Goal: Task Accomplishment & Management: Use online tool/utility

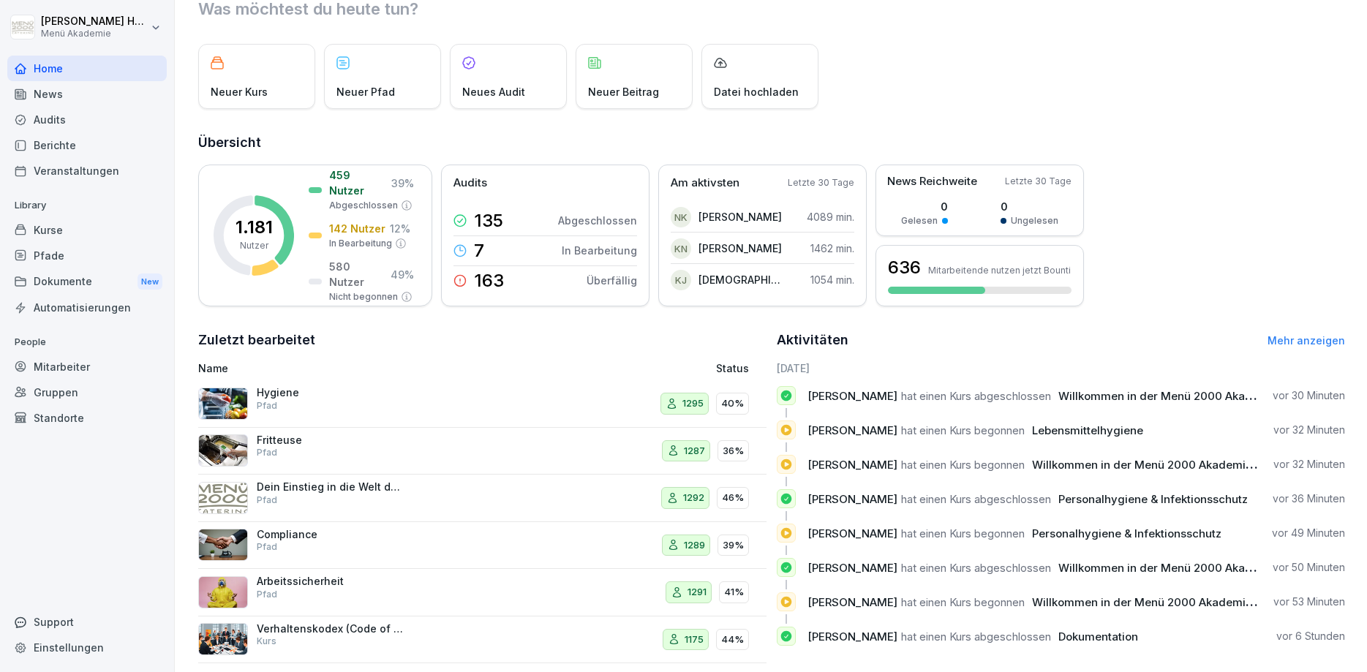
scroll to position [70, 0]
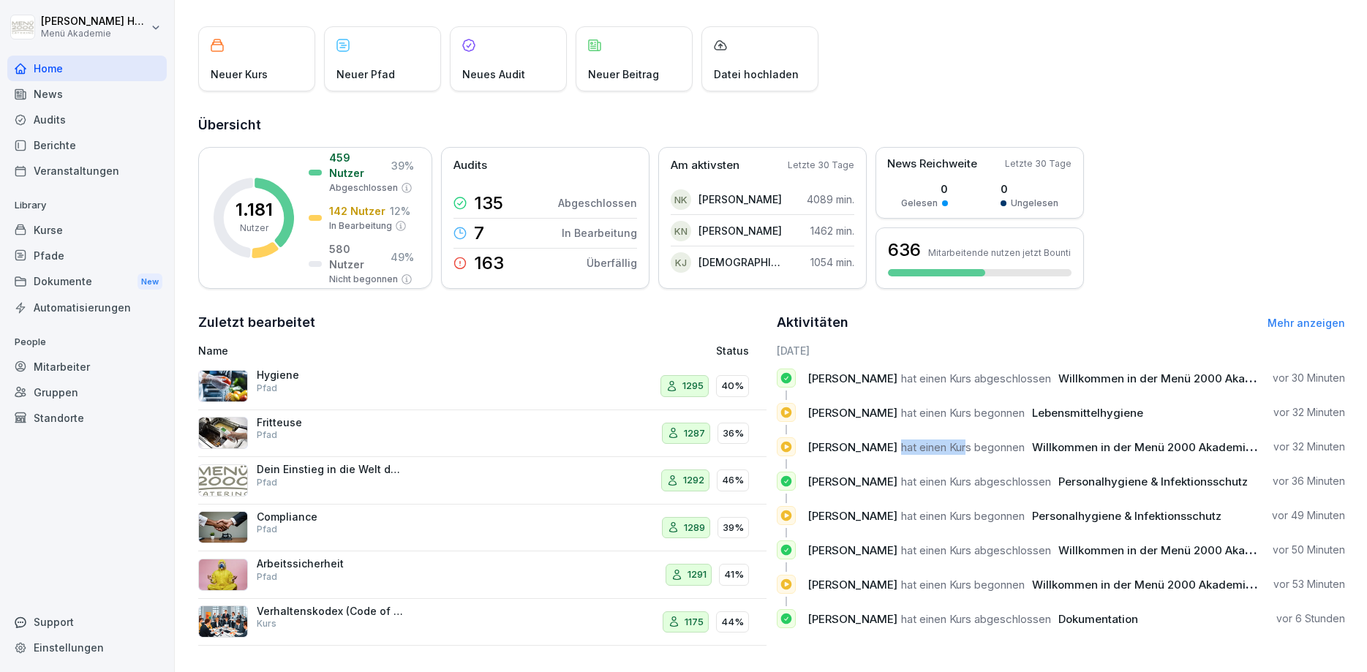
drag, startPoint x: 872, startPoint y: 450, endPoint x: 938, endPoint y: 451, distance: 65.8
click at [938, 451] on span "hat einen Kurs begonnen" at bounding box center [963, 447] width 124 height 14
click at [953, 453] on span "hat einen Kurs begonnen" at bounding box center [963, 447] width 124 height 14
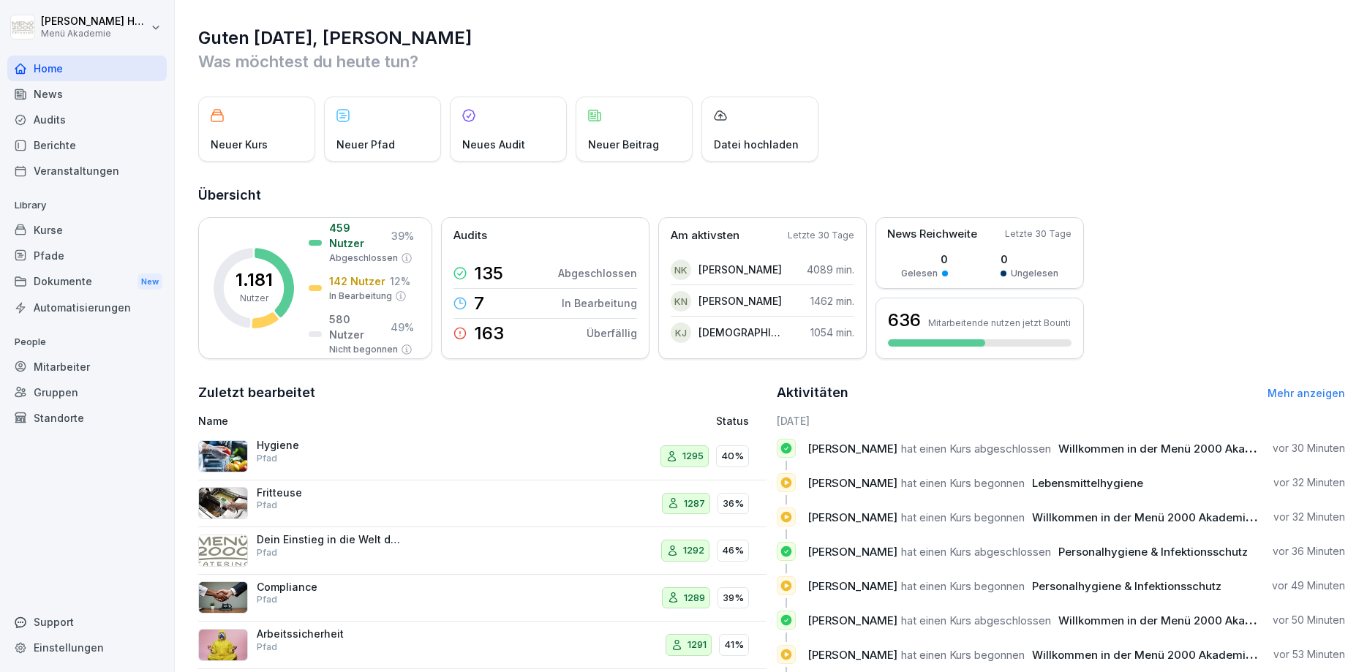
click at [56, 233] on div "Kurse" at bounding box center [86, 230] width 159 height 26
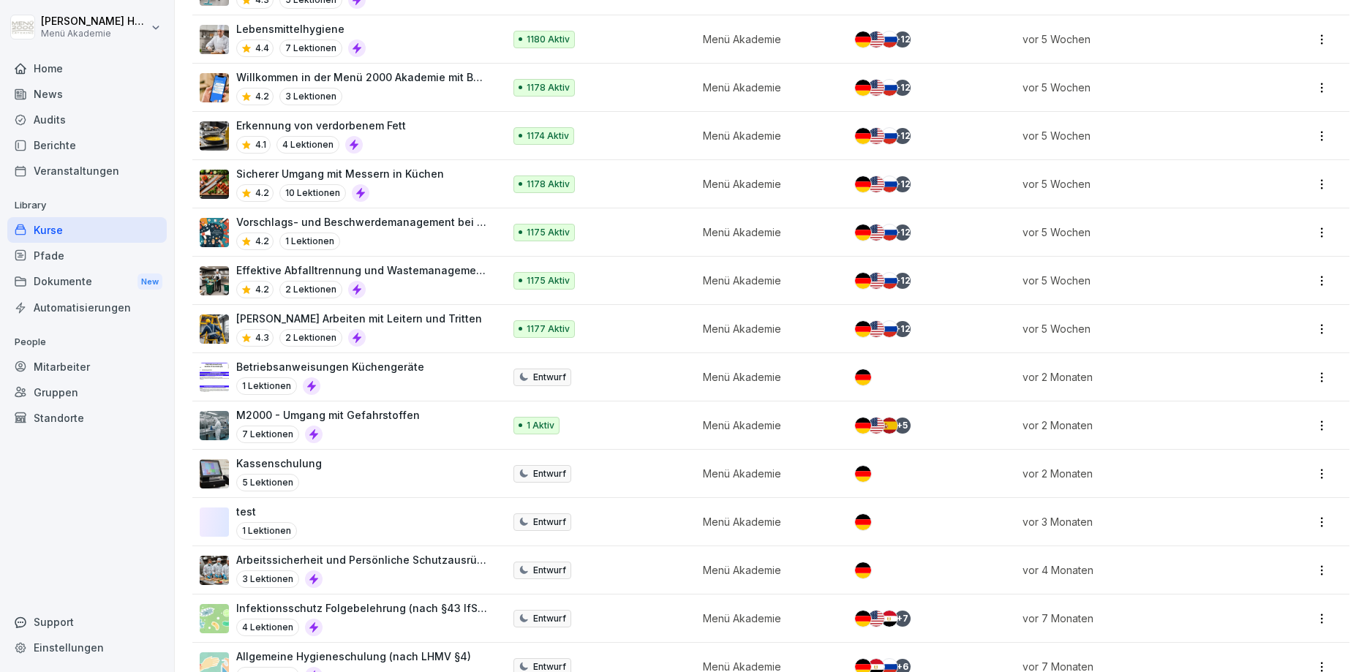
scroll to position [854, 0]
click at [449, 328] on div "[PERSON_NAME] Arbeiten mit Leitern und Tritten 4.3 2 Lektionen" at bounding box center [344, 330] width 289 height 36
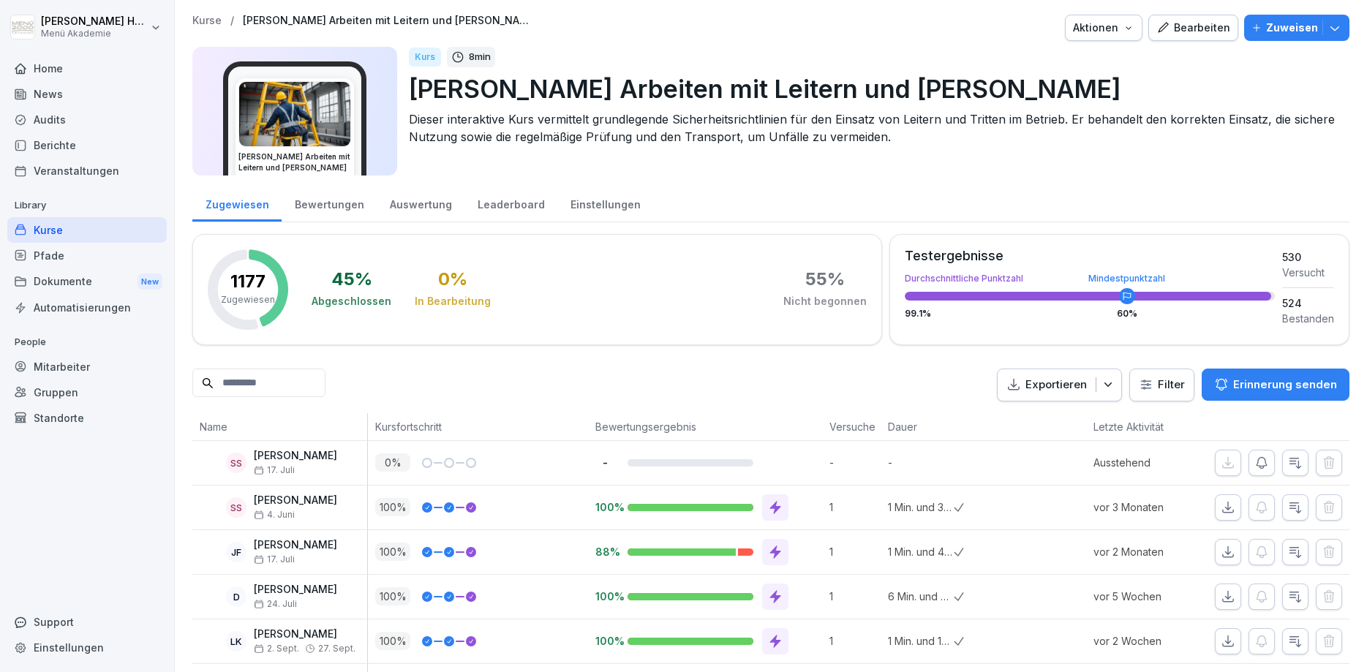
click at [56, 138] on div "Berichte" at bounding box center [86, 145] width 159 height 26
click at [58, 148] on div "Berichte" at bounding box center [86, 145] width 159 height 26
click at [41, 67] on div "Home" at bounding box center [86, 69] width 159 height 26
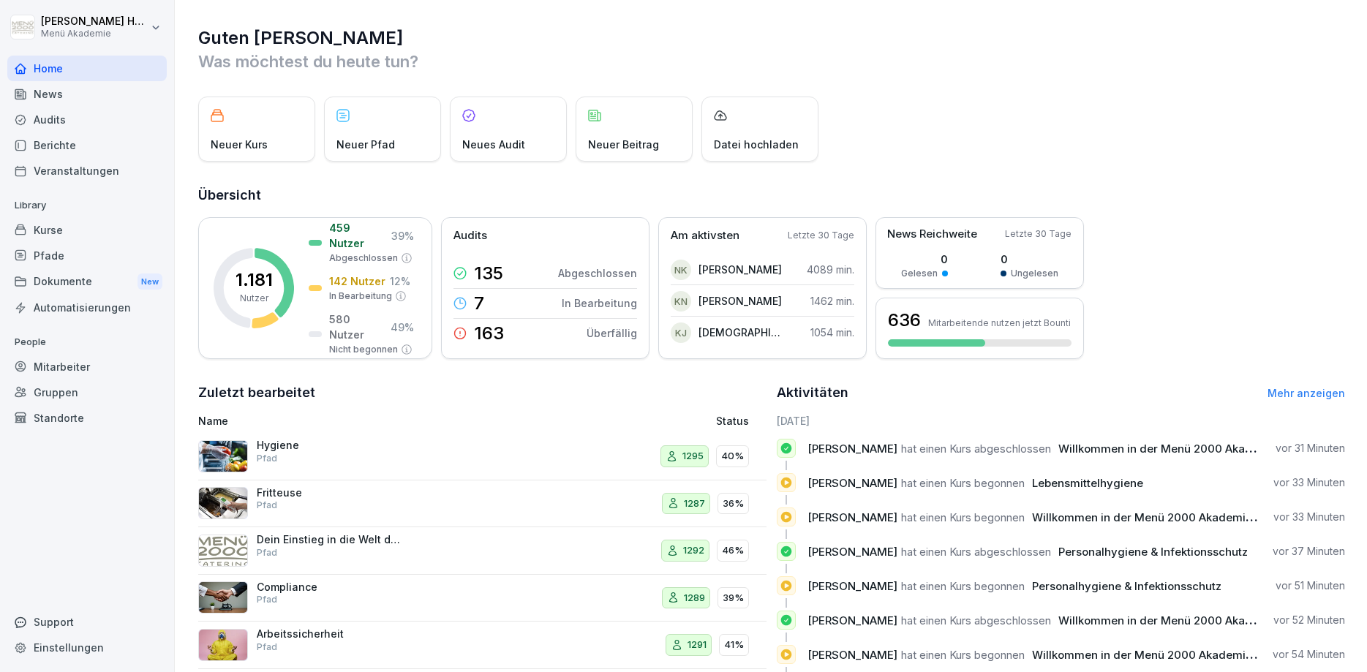
click at [48, 151] on div "Berichte" at bounding box center [86, 145] width 159 height 26
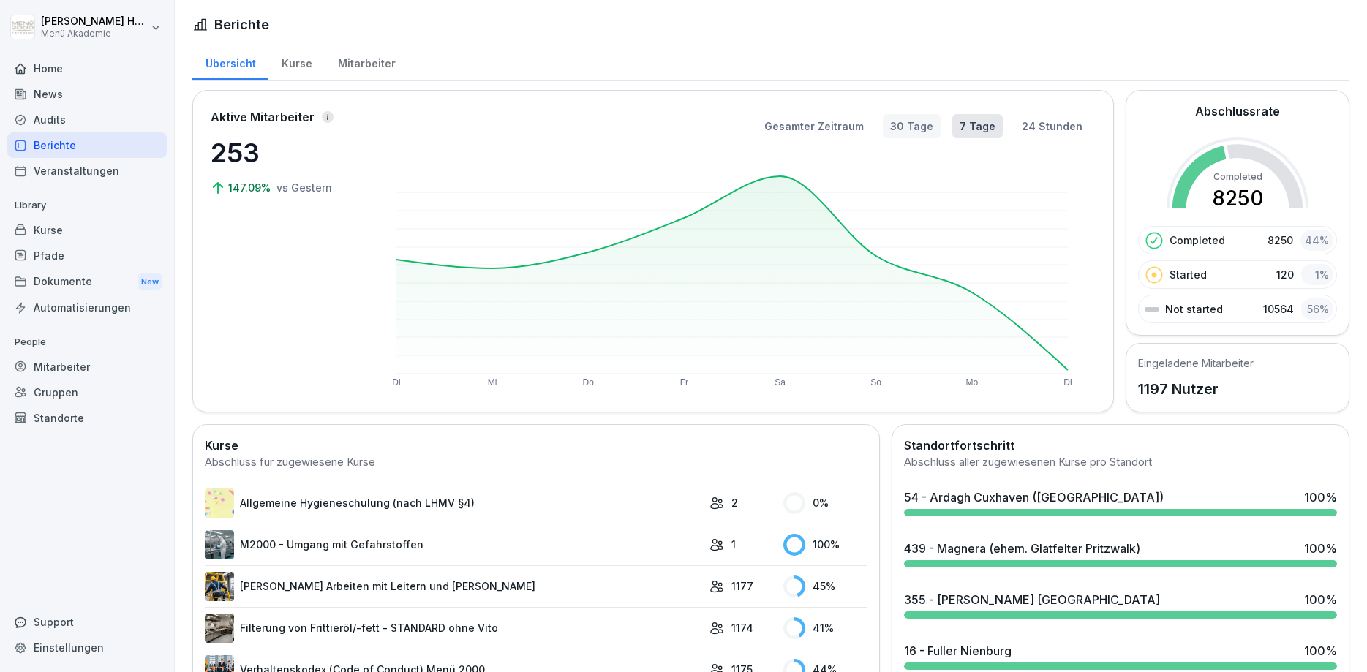
click at [905, 128] on button "30 Tage" at bounding box center [912, 126] width 58 height 24
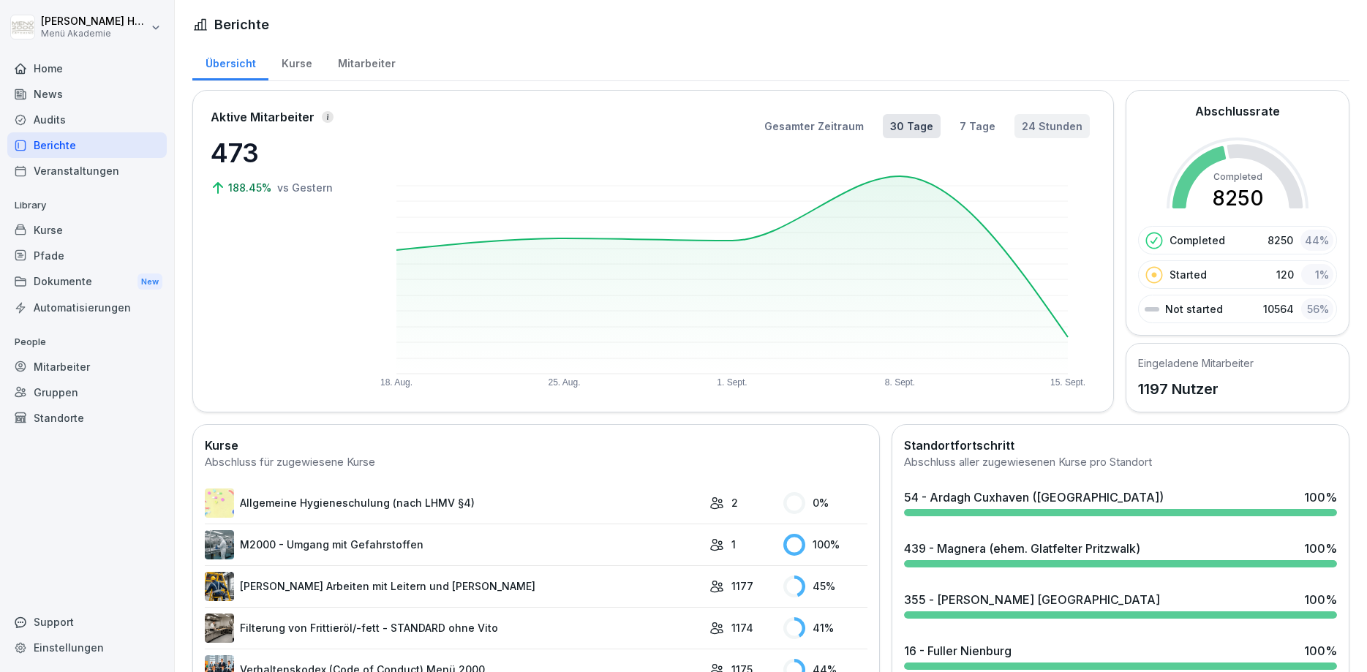
click at [1031, 131] on button "24 Stunden" at bounding box center [1051, 126] width 75 height 24
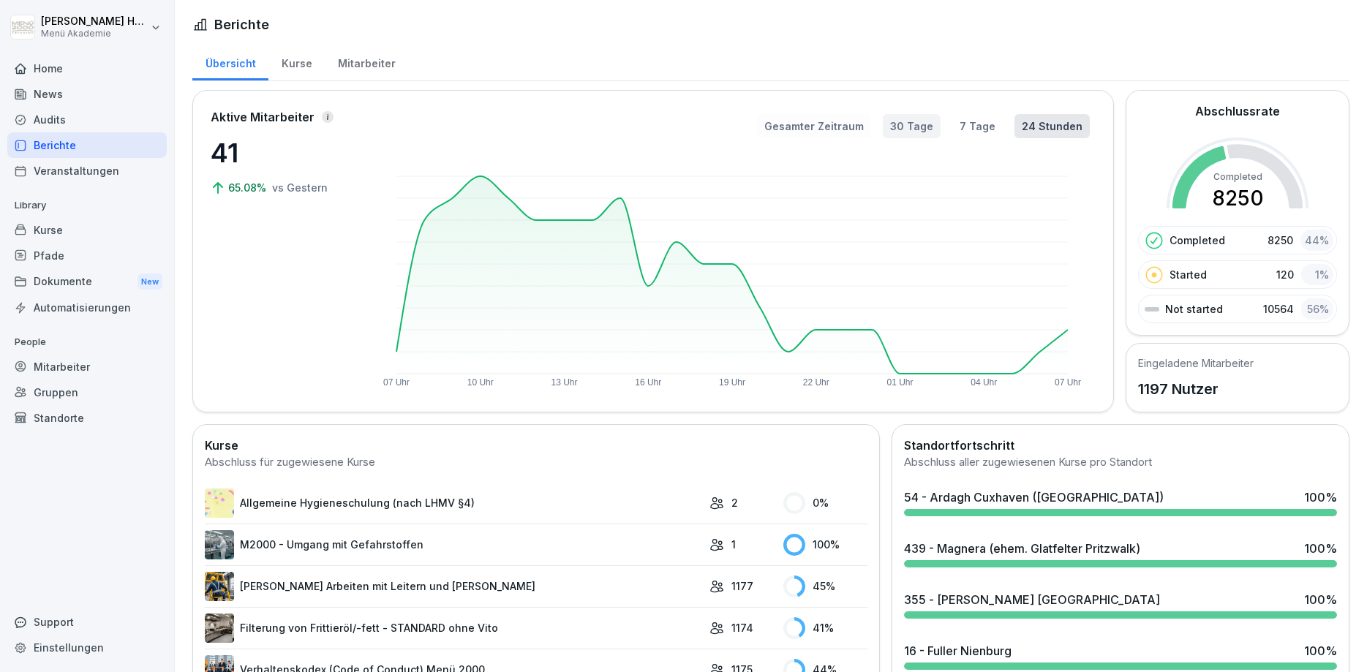
click at [916, 124] on button "30 Tage" at bounding box center [912, 126] width 58 height 24
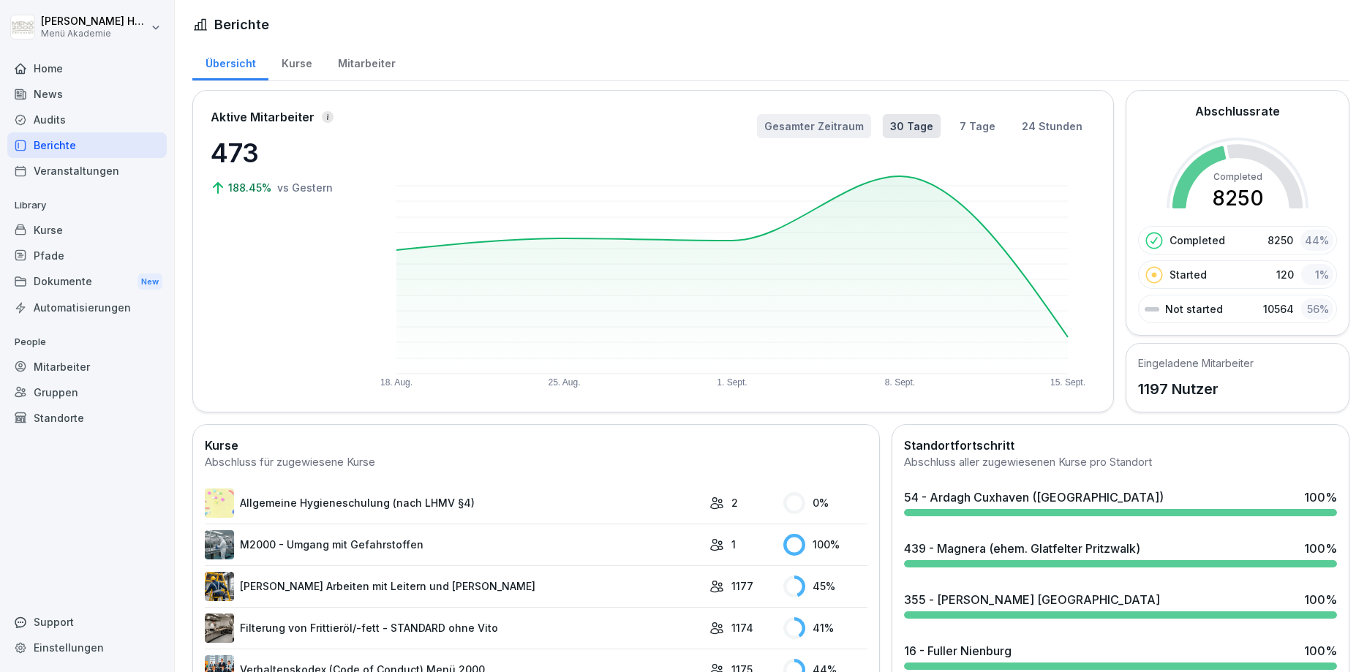
click at [826, 132] on button "Gesamter Zeitraum" at bounding box center [814, 126] width 114 height 24
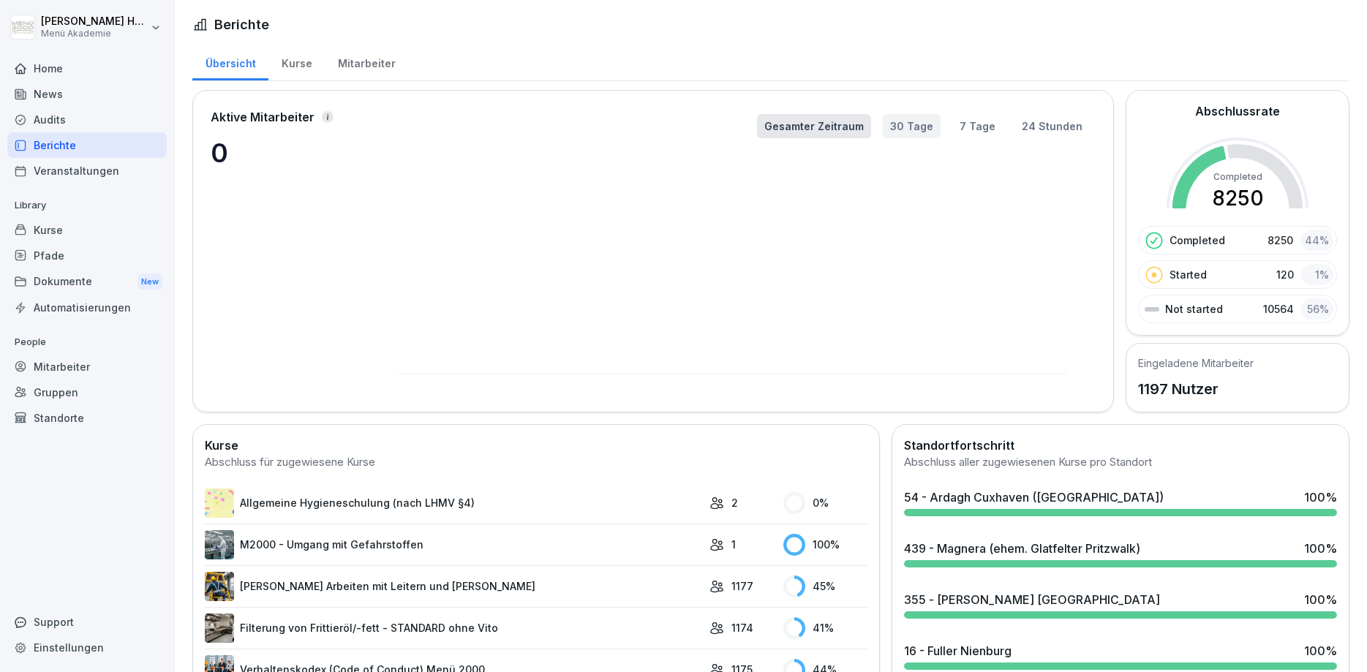
click at [923, 129] on button "30 Tage" at bounding box center [912, 126] width 58 height 24
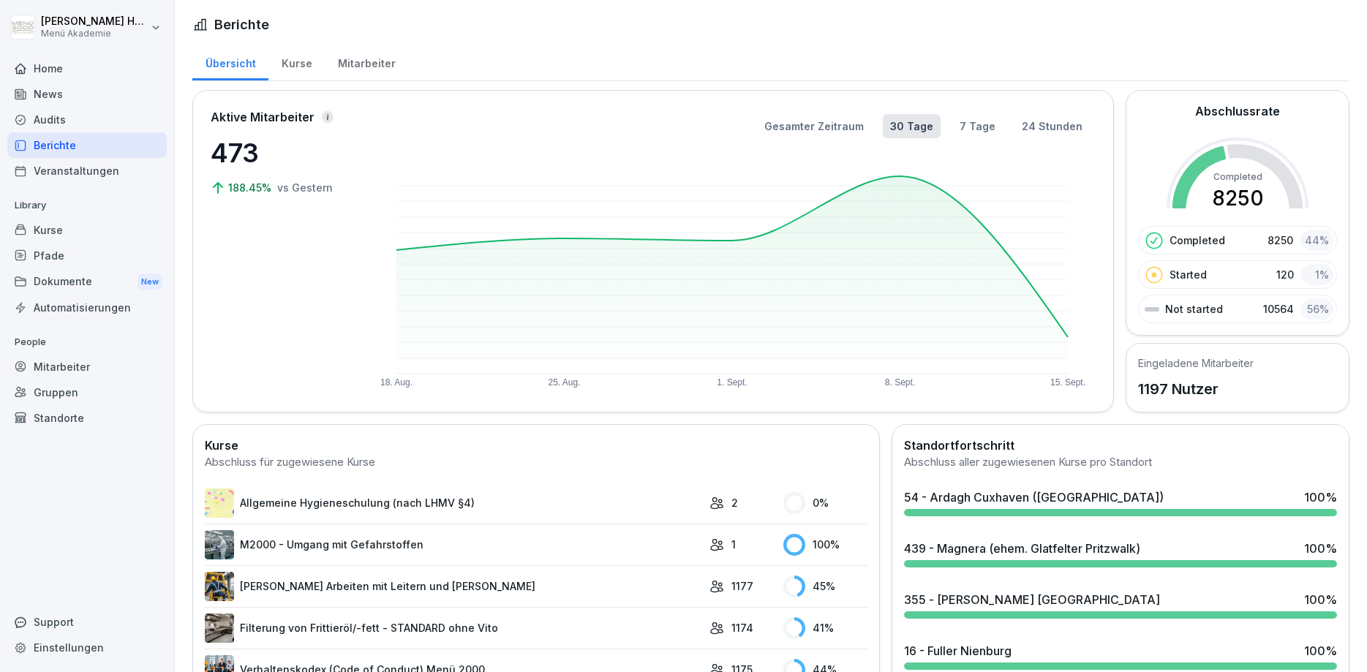
click at [57, 118] on div "Audits" at bounding box center [86, 120] width 159 height 26
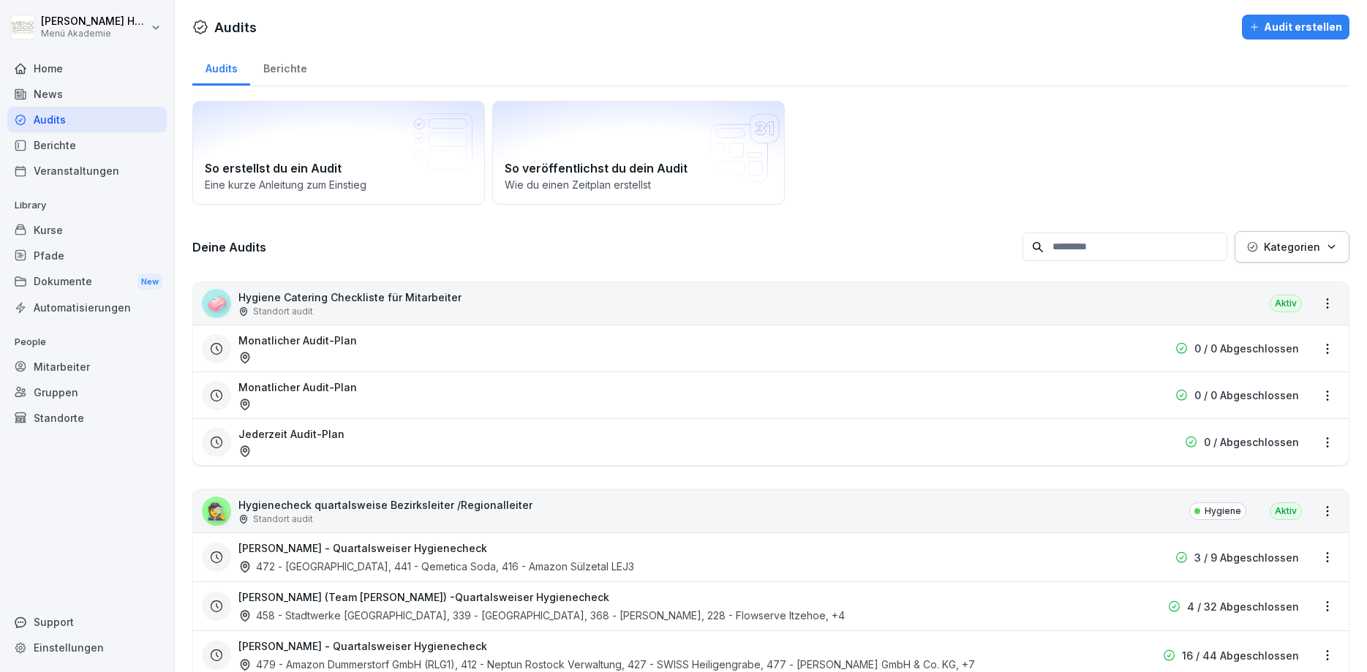
click at [271, 63] on div "Berichte" at bounding box center [284, 66] width 69 height 37
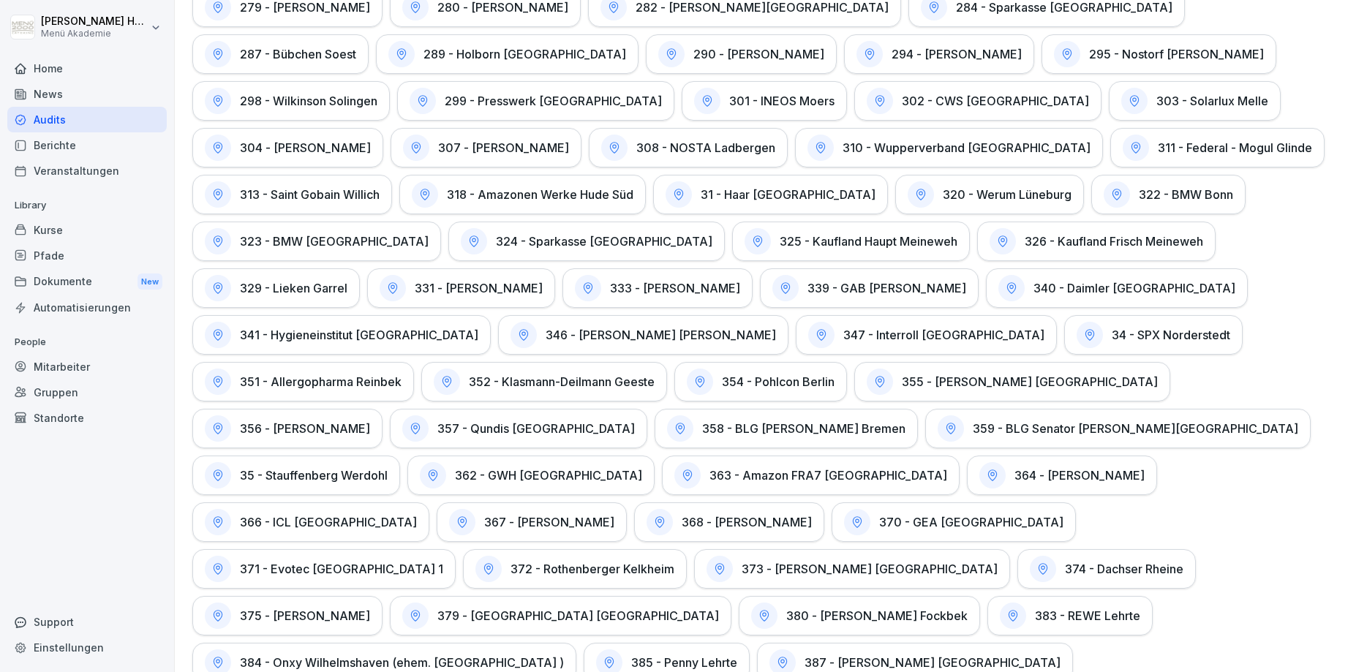
scroll to position [1229, 0]
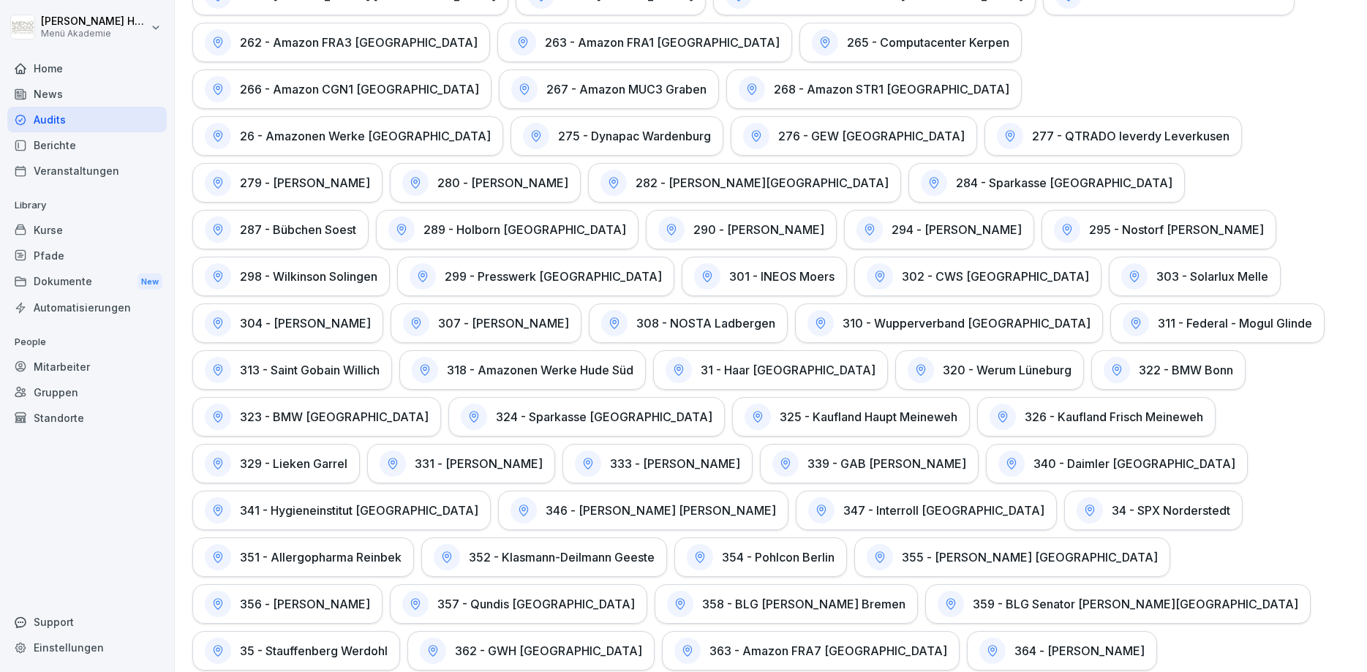
click at [1041, 210] on div "295 - Nostorf [PERSON_NAME]" at bounding box center [1158, 229] width 235 height 39
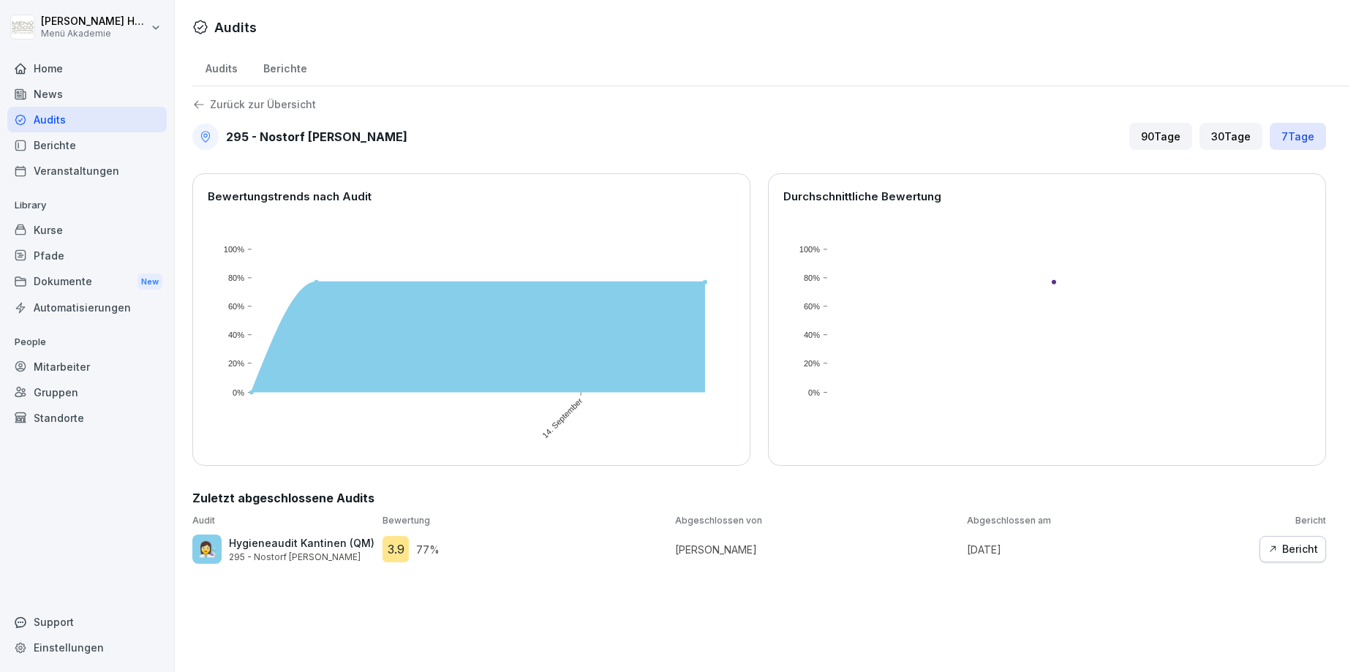
click at [1313, 552] on div "Bericht" at bounding box center [1292, 549] width 50 height 16
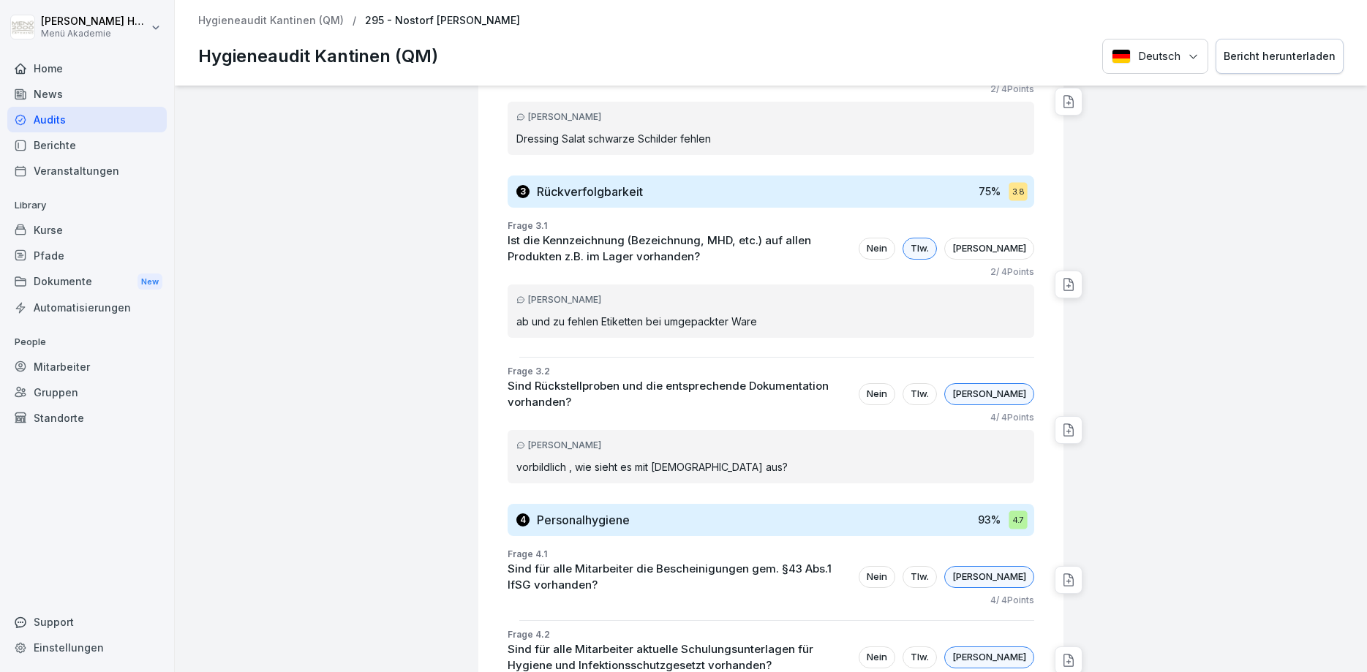
scroll to position [1229, 0]
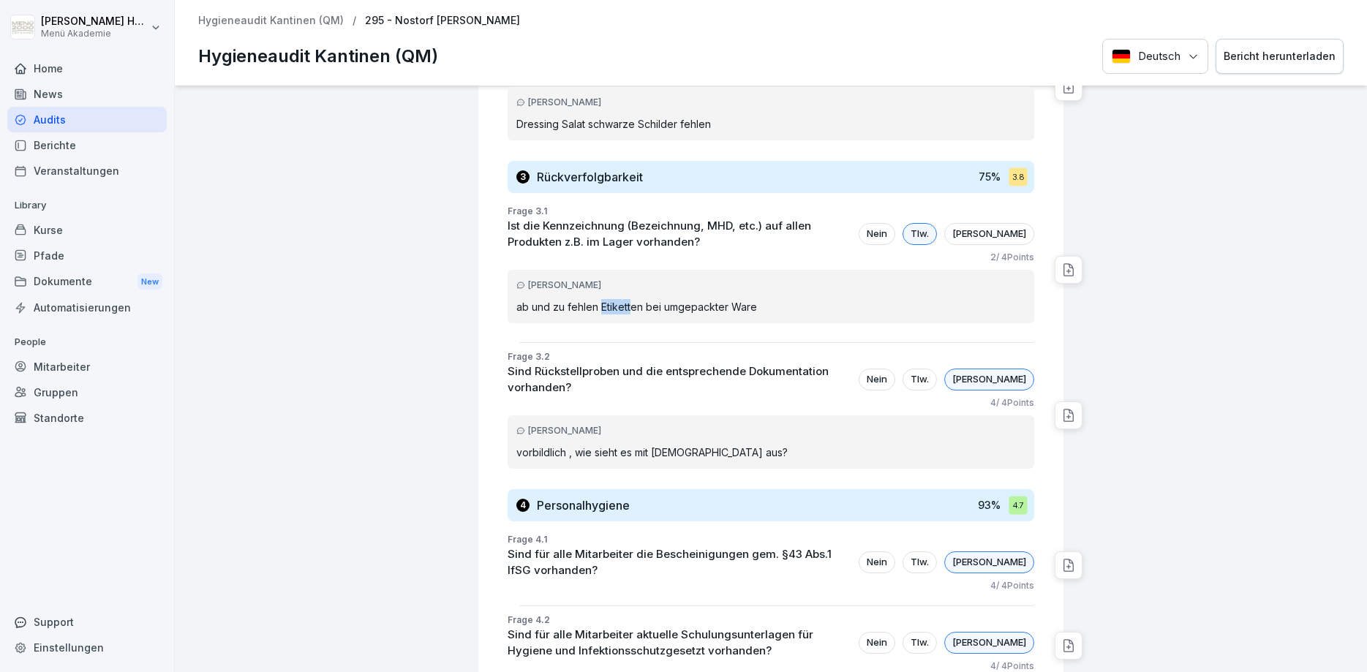
drag, startPoint x: 599, startPoint y: 296, endPoint x: 631, endPoint y: 294, distance: 32.3
click at [631, 299] on p "ab und zu fehlen Etiketten bei umgepackter Ware" at bounding box center [770, 306] width 509 height 15
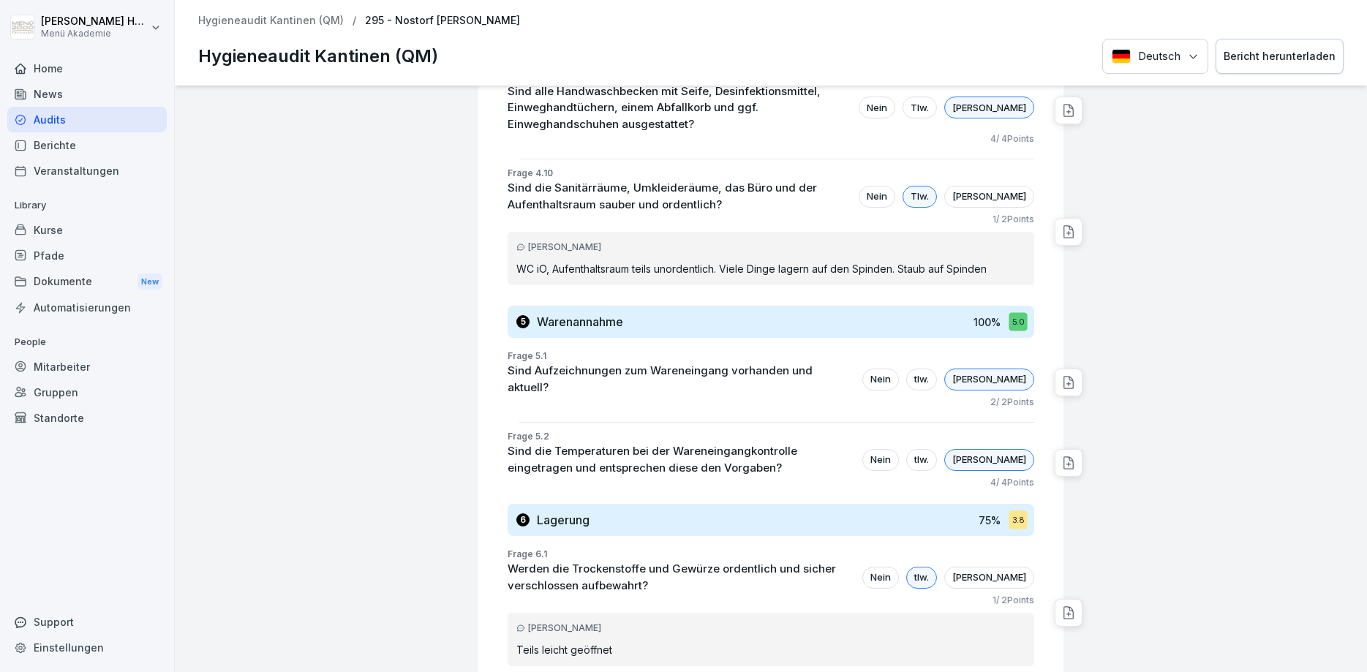
scroll to position [2545, 0]
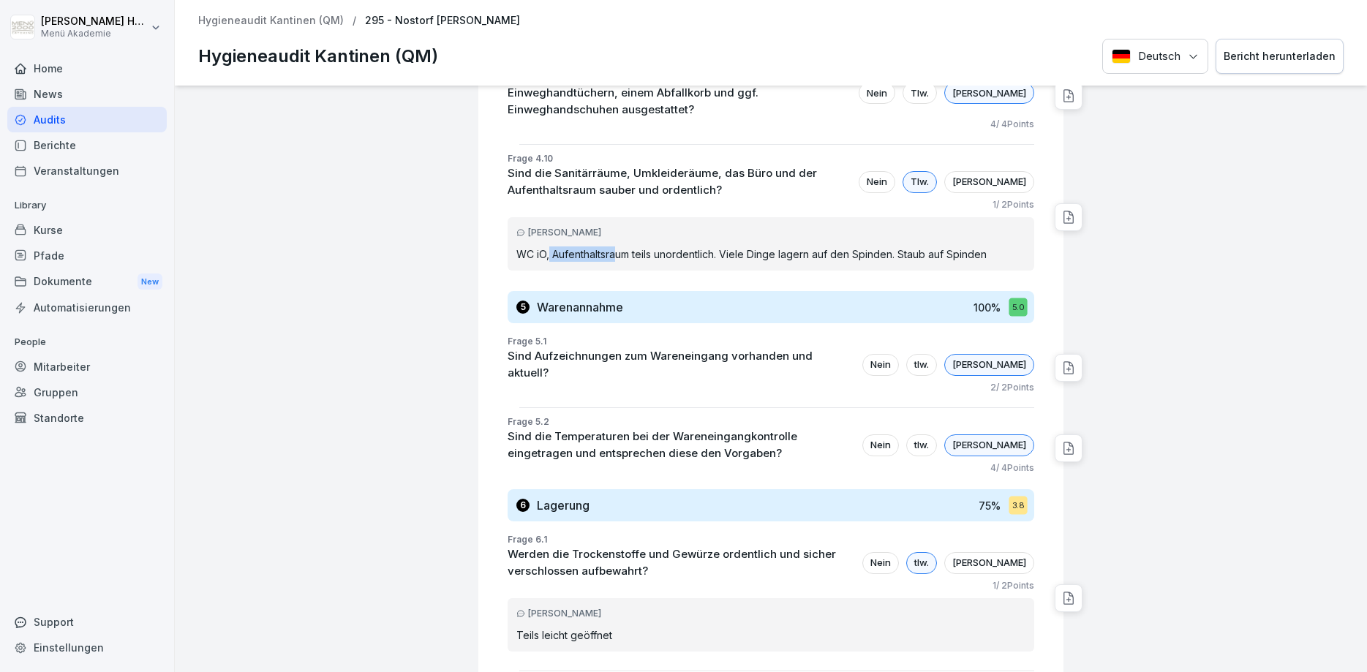
drag, startPoint x: 551, startPoint y: 210, endPoint x: 619, endPoint y: 206, distance: 68.2
click at [619, 246] on p "WC iO, Aufenthaltsraum teils unordentlich. Viele Dinge lagern auf den Spinden. …" at bounding box center [770, 253] width 509 height 15
drag, startPoint x: 723, startPoint y: 212, endPoint x: 619, endPoint y: 214, distance: 104.6
click at [619, 246] on p "WC iO, Aufenthaltsraum teils unordentlich. Viele Dinge lagern auf den Spinden. …" at bounding box center [770, 253] width 509 height 15
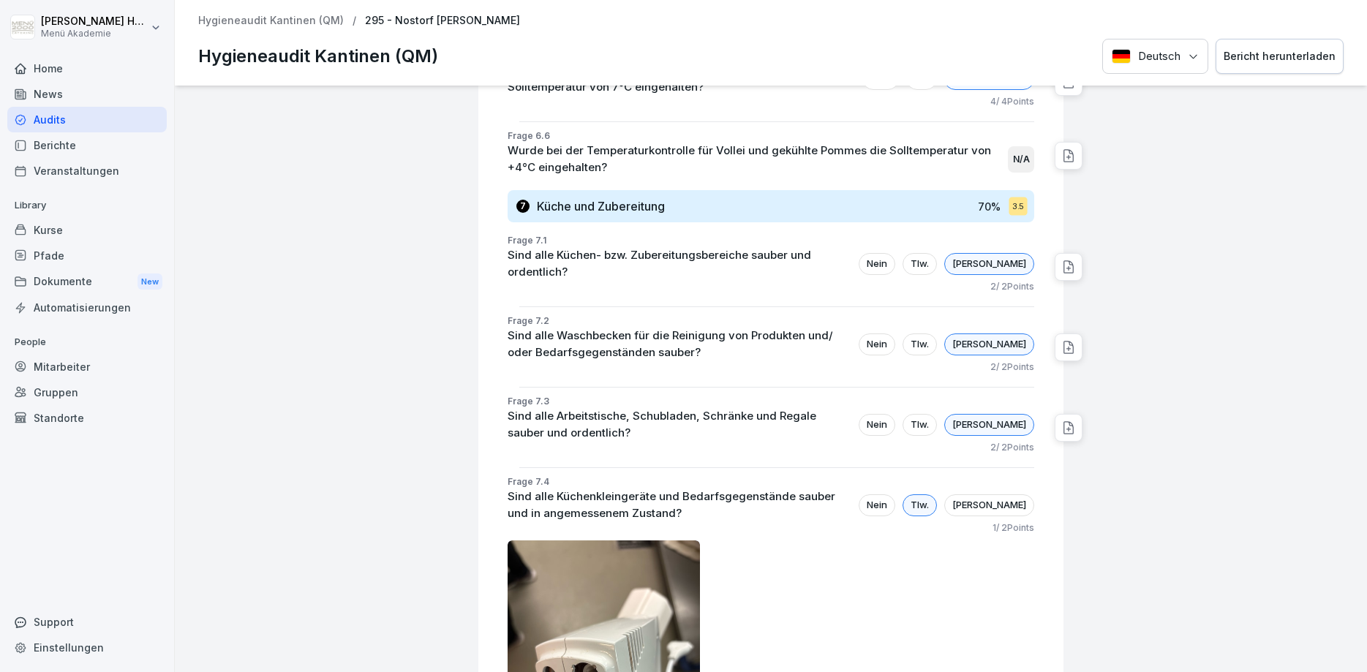
scroll to position [5441, 0]
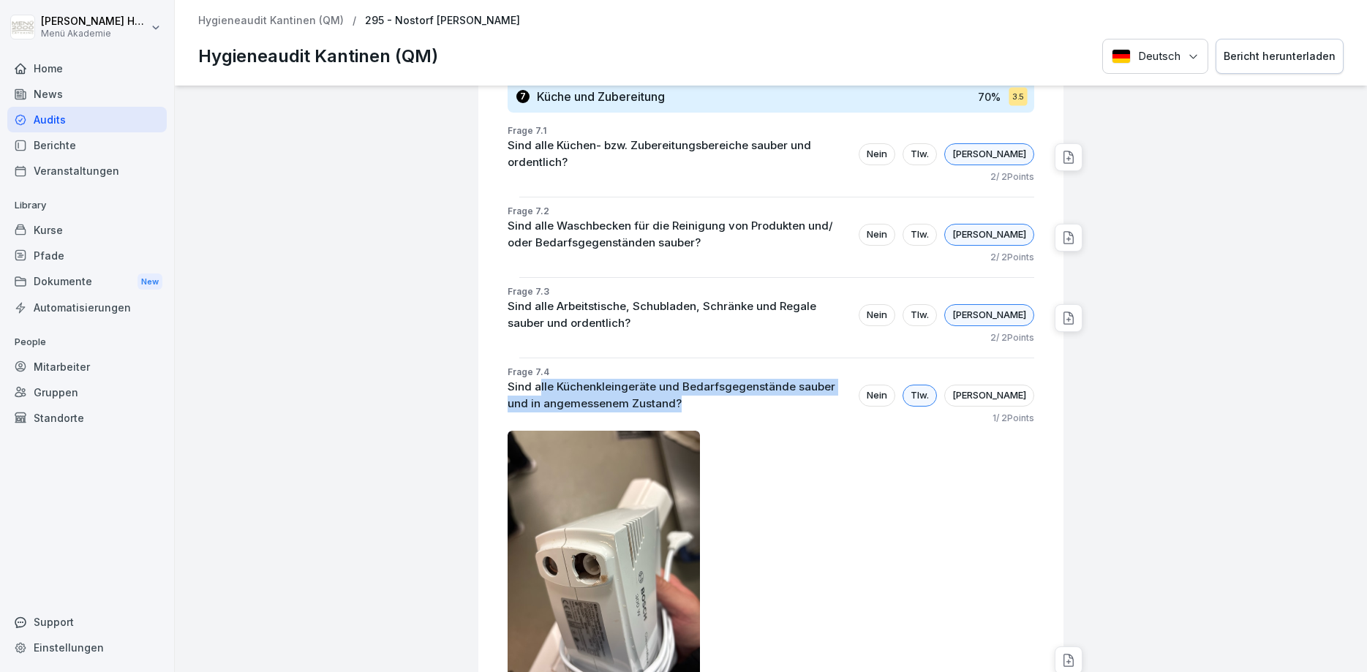
drag, startPoint x: 649, startPoint y: 336, endPoint x: 536, endPoint y: 317, distance: 114.8
click at [536, 379] on p "Sind alle Küchenkleingeräte und Bedarfsgegenstände sauber und in angemessenem Z…" at bounding box center [680, 395] width 344 height 33
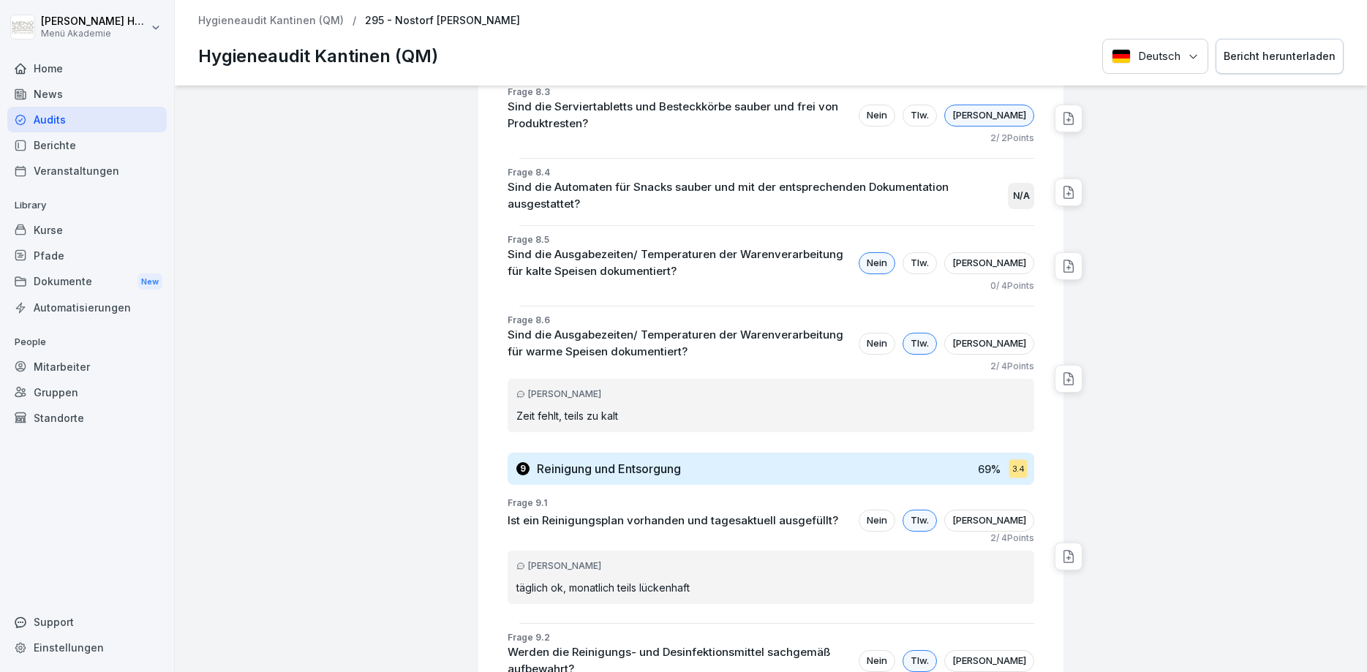
scroll to position [7197, 0]
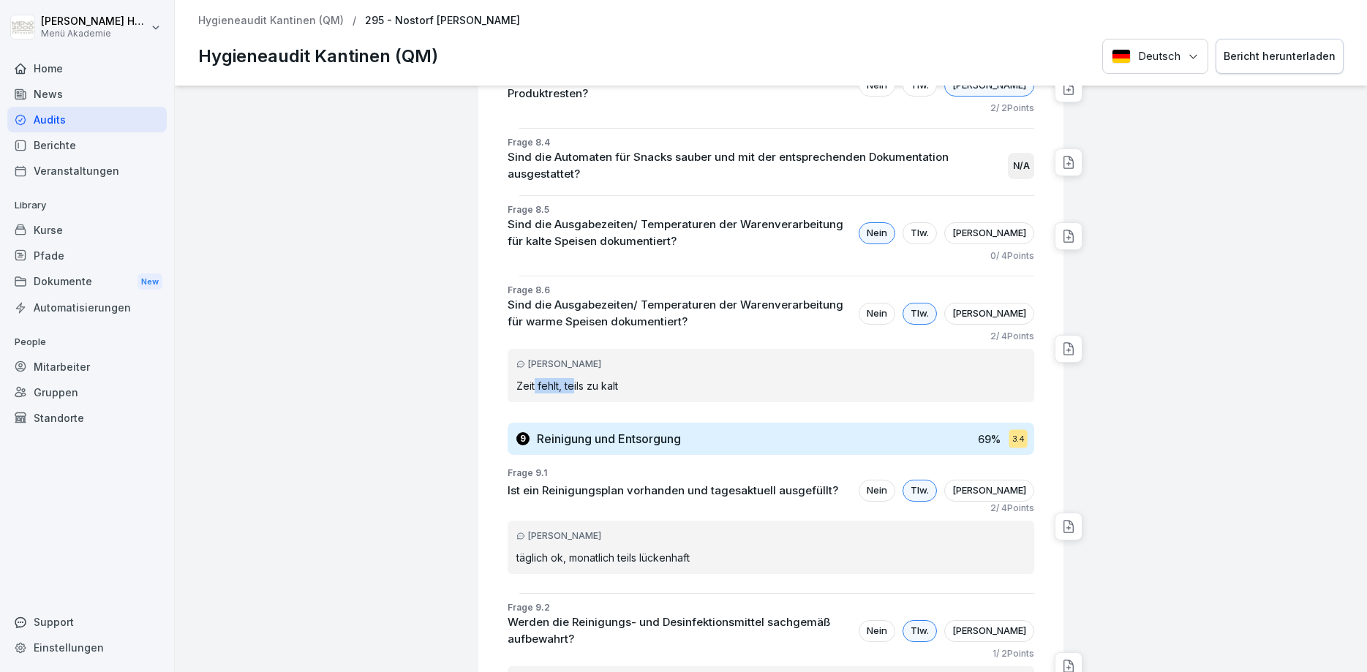
drag, startPoint x: 535, startPoint y: 311, endPoint x: 575, endPoint y: 311, distance: 39.5
click at [575, 378] on p "Zeit fehlt, teils zu kalt" at bounding box center [770, 385] width 509 height 15
click at [606, 378] on p "Zeit fehlt, teils zu kalt" at bounding box center [770, 385] width 509 height 15
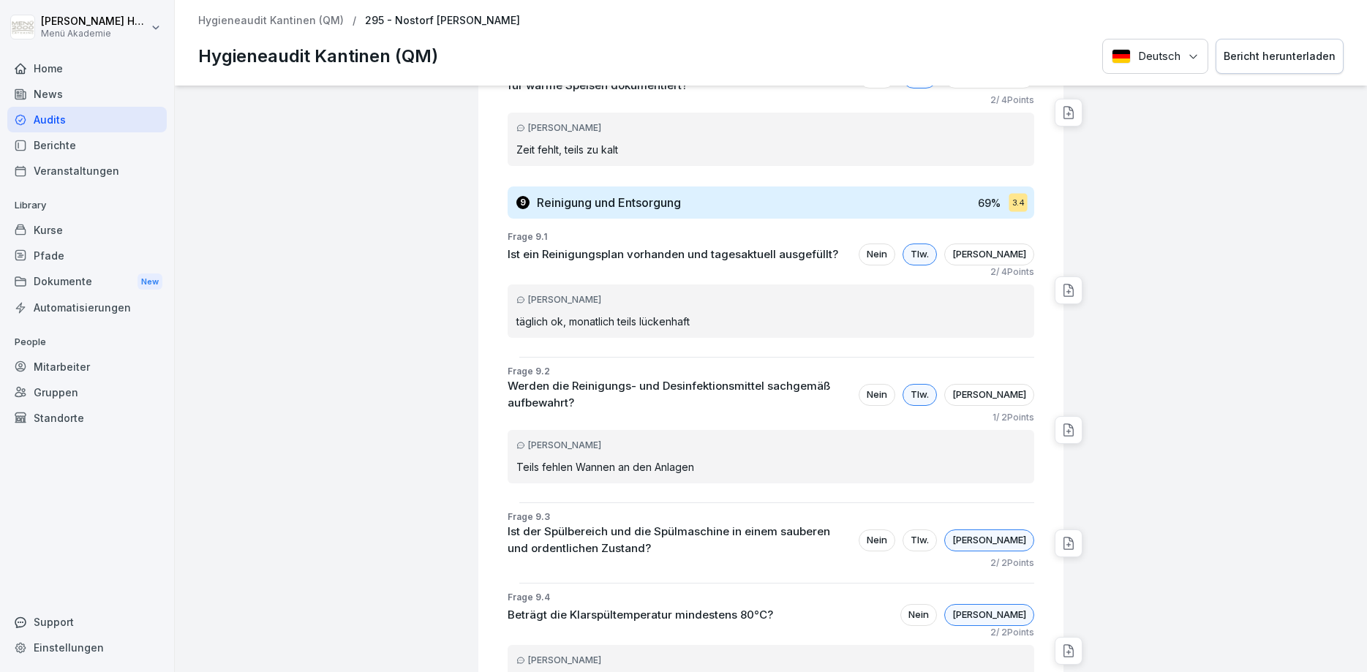
scroll to position [7460, 0]
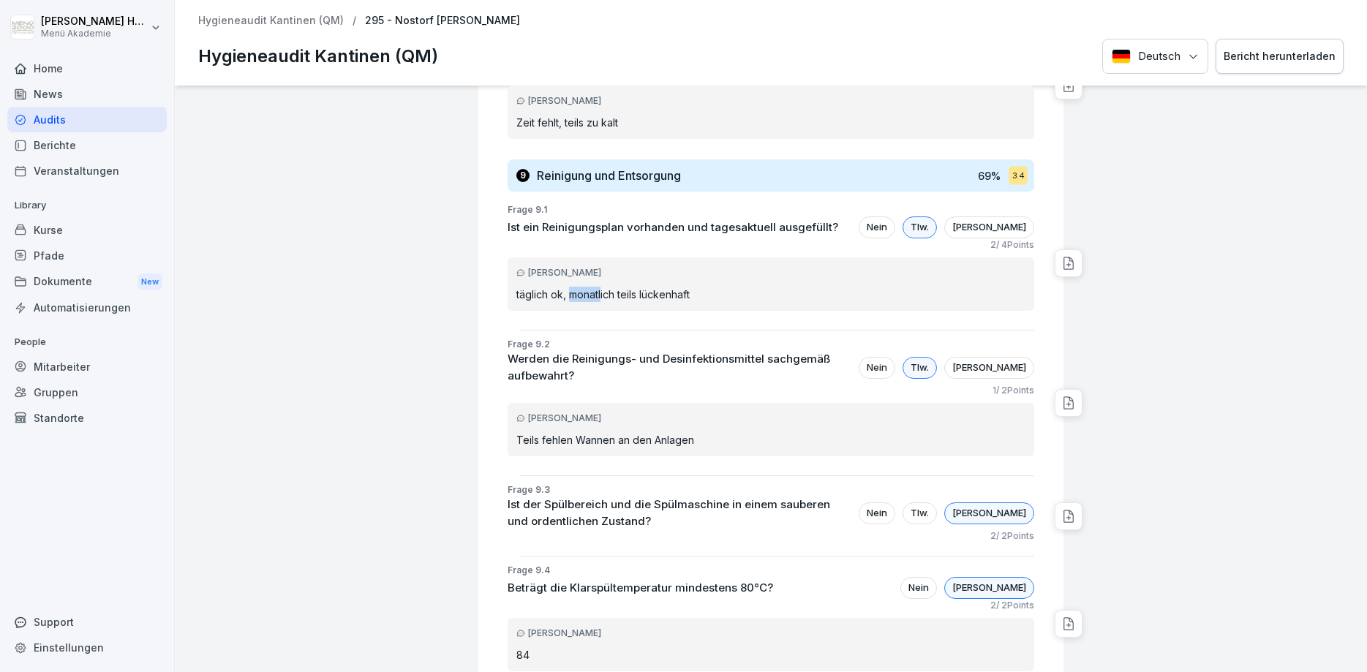
drag, startPoint x: 571, startPoint y: 218, endPoint x: 602, endPoint y: 216, distance: 30.8
click at [601, 287] on p "täglich ok, monatlich teils lückenhaft" at bounding box center [770, 294] width 509 height 15
click at [602, 287] on p "täglich ok, monatlich teils lückenhaft" at bounding box center [770, 294] width 509 height 15
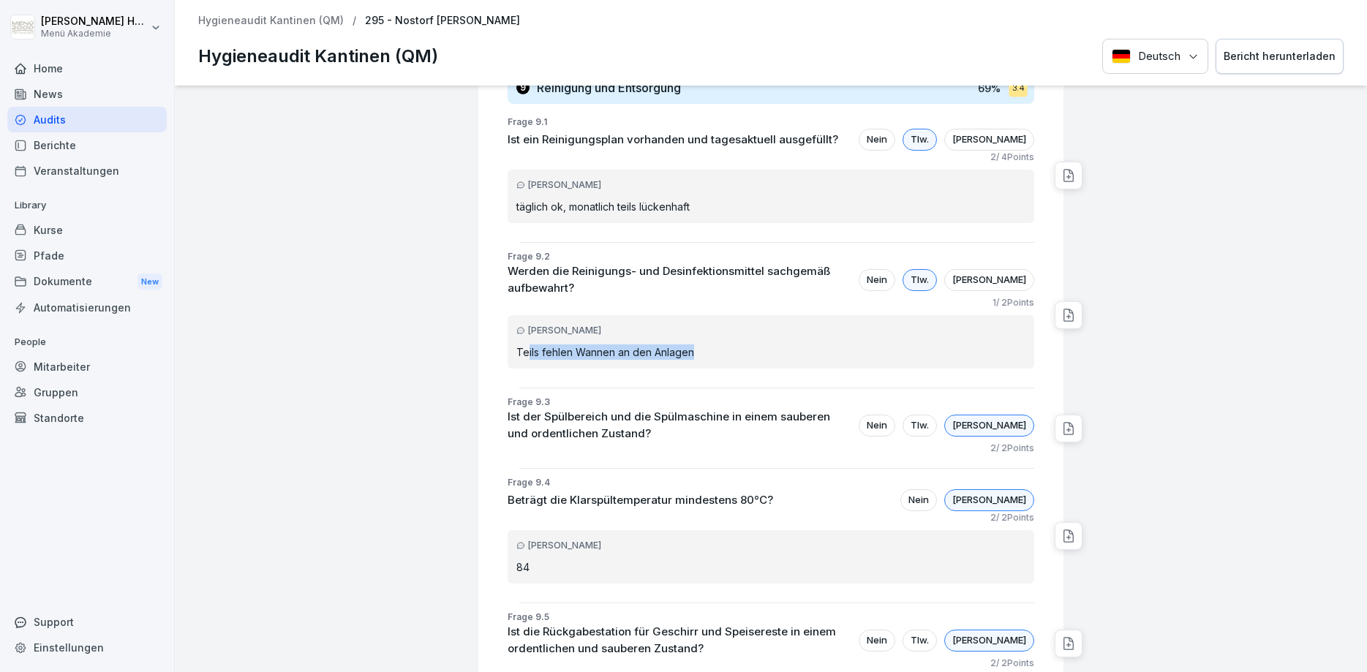
drag, startPoint x: 698, startPoint y: 262, endPoint x: 528, endPoint y: 263, distance: 170.4
click at [529, 344] on p "Teils fehlen Wannen an den Anlagen" at bounding box center [770, 351] width 509 height 15
click at [532, 344] on p "Teils fehlen Wannen an den Anlagen" at bounding box center [770, 351] width 509 height 15
drag, startPoint x: 516, startPoint y: 264, endPoint x: 694, endPoint y: 265, distance: 178.5
click at [694, 315] on div "[PERSON_NAME] Teils [PERSON_NAME] [PERSON_NAME] an den Anlagen" at bounding box center [771, 341] width 527 height 53
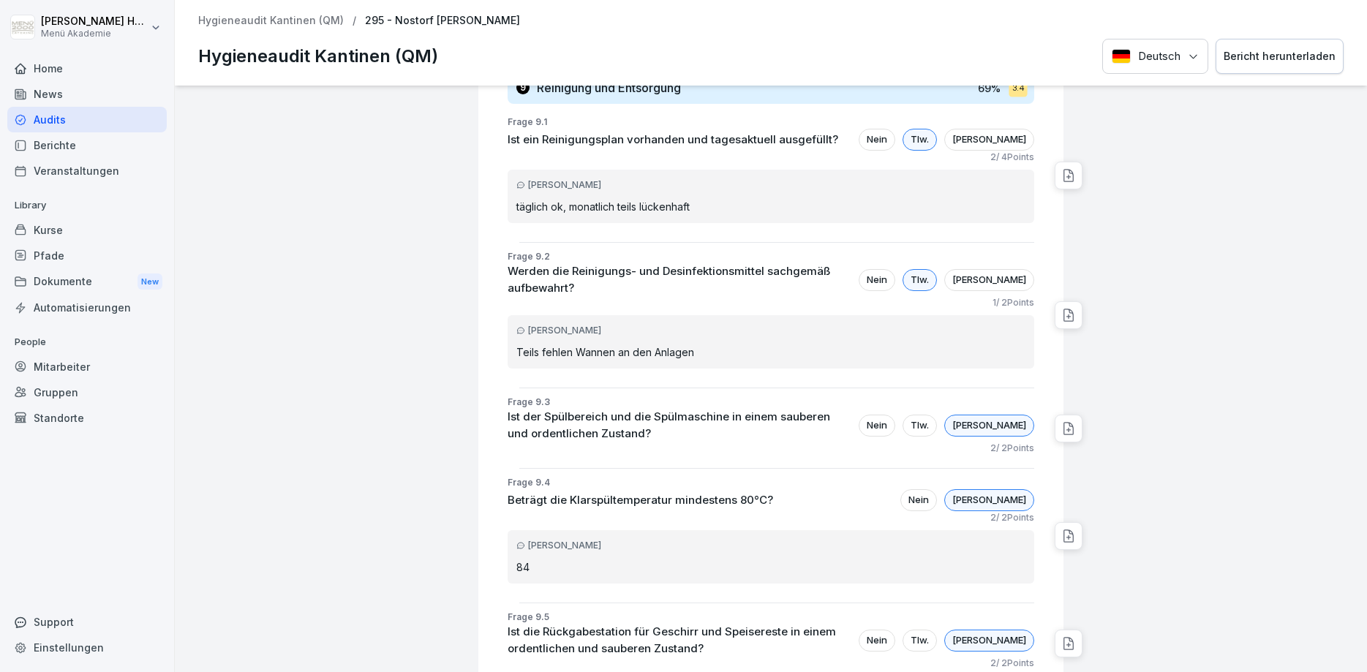
click at [709, 344] on p "Teils fehlen Wannen an den Anlagen" at bounding box center [770, 351] width 509 height 15
drag, startPoint x: 573, startPoint y: 200, endPoint x: 677, endPoint y: 197, distance: 104.6
click at [677, 263] on p "Werden die Reinigungs- und Desinfektionsmittel sachgemäß aufbewahrt?" at bounding box center [680, 279] width 344 height 33
drag, startPoint x: 702, startPoint y: 261, endPoint x: 545, endPoint y: 265, distance: 157.3
click at [545, 344] on p "Teils fehlen Wannen an den Anlagen" at bounding box center [770, 351] width 509 height 15
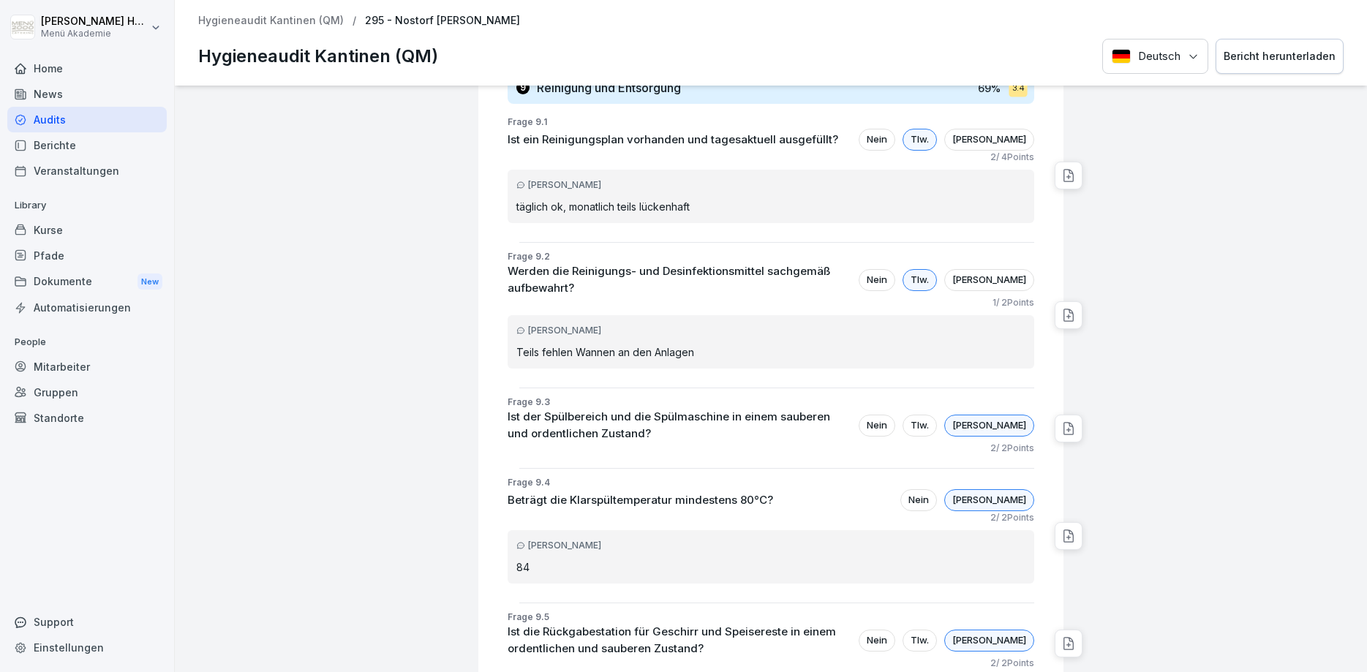
click at [545, 344] on p "Teils fehlen Wannen an den Anlagen" at bounding box center [770, 351] width 509 height 15
drag, startPoint x: 545, startPoint y: 265, endPoint x: 662, endPoint y: 263, distance: 117.0
click at [661, 344] on p "Teils fehlen Wannen an den Anlagen" at bounding box center [770, 351] width 509 height 15
click at [663, 344] on p "Teils fehlen Wannen an den Anlagen" at bounding box center [770, 351] width 509 height 15
drag, startPoint x: 701, startPoint y: 263, endPoint x: 507, endPoint y: 265, distance: 193.8
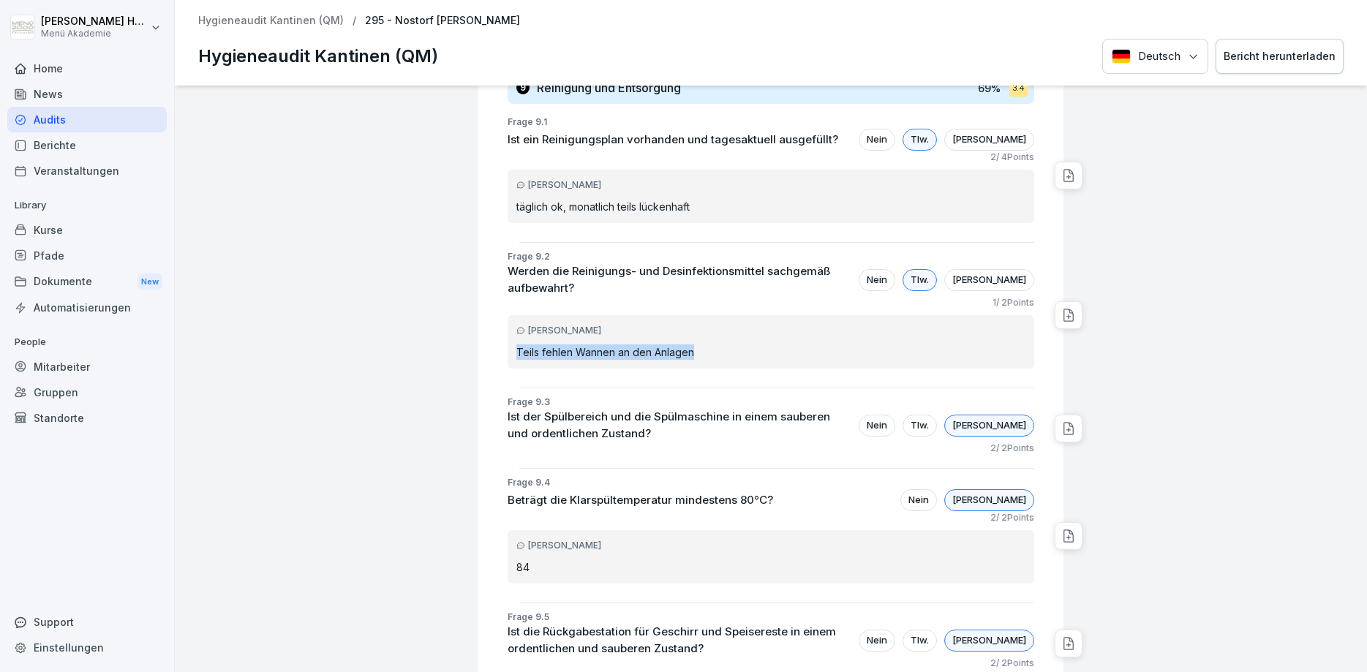
click at [507, 265] on div "Frage 9.2 Werden die Reinigungs- und Desinfektionsmittel sachgemäß aufbewahrt? …" at bounding box center [776, 315] width 573 height 130
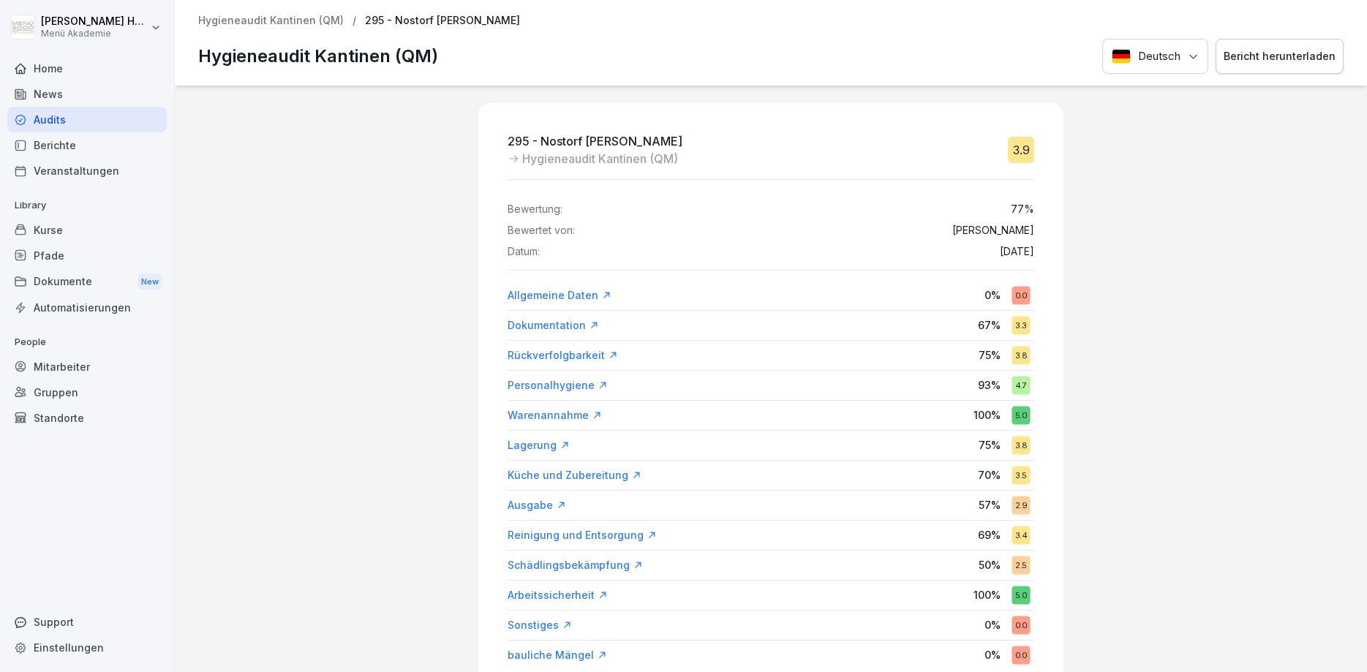
scroll to position [88, 0]
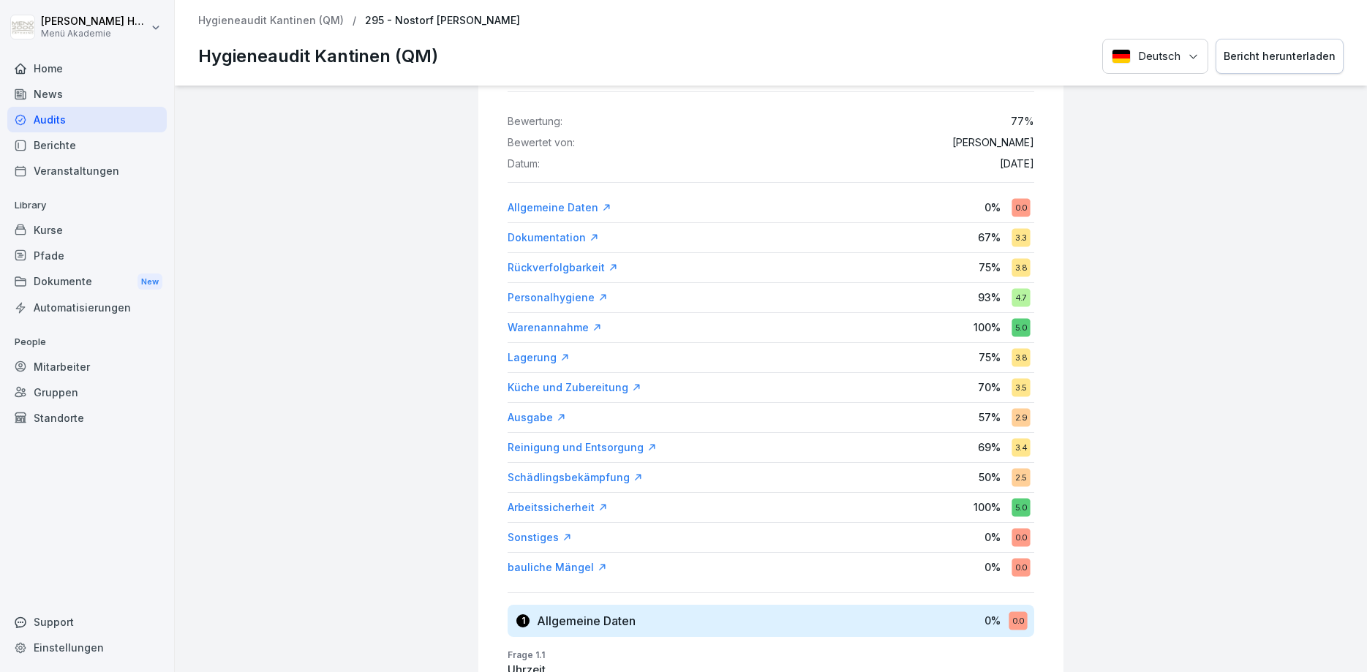
click at [52, 124] on div "Audits" at bounding box center [86, 120] width 159 height 26
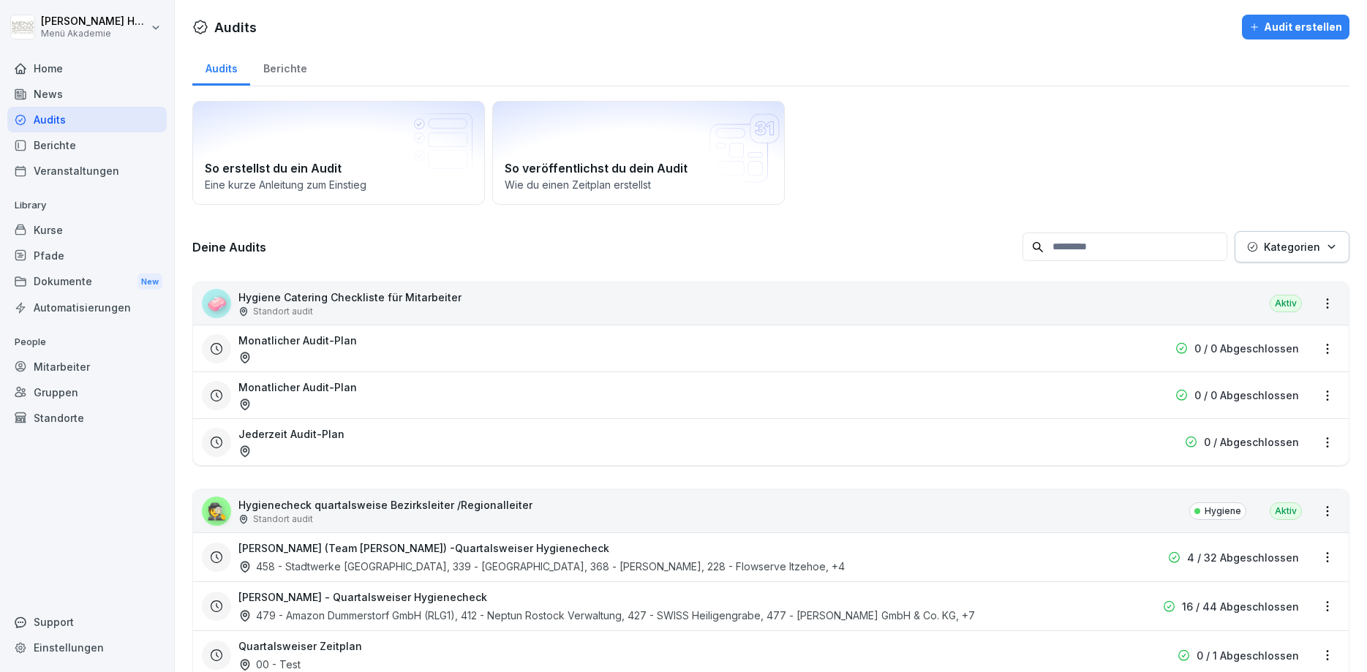
click at [285, 68] on div "Berichte" at bounding box center [284, 66] width 69 height 37
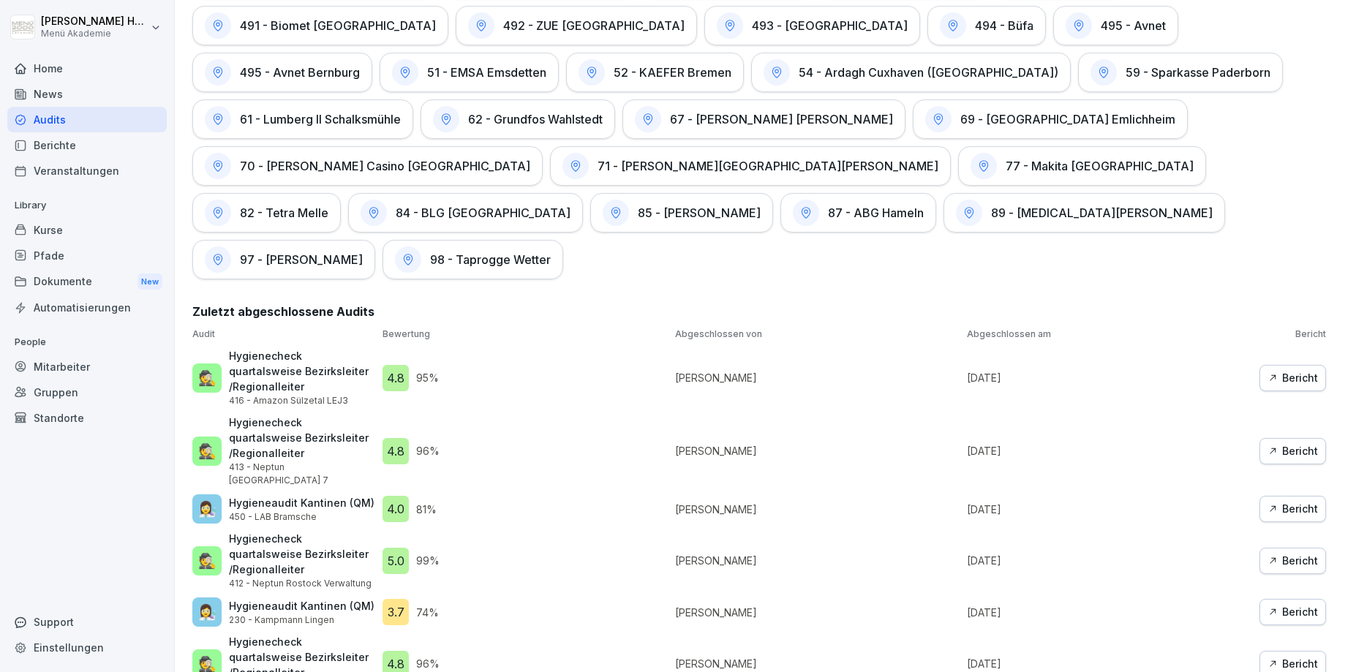
scroll to position [3091, 0]
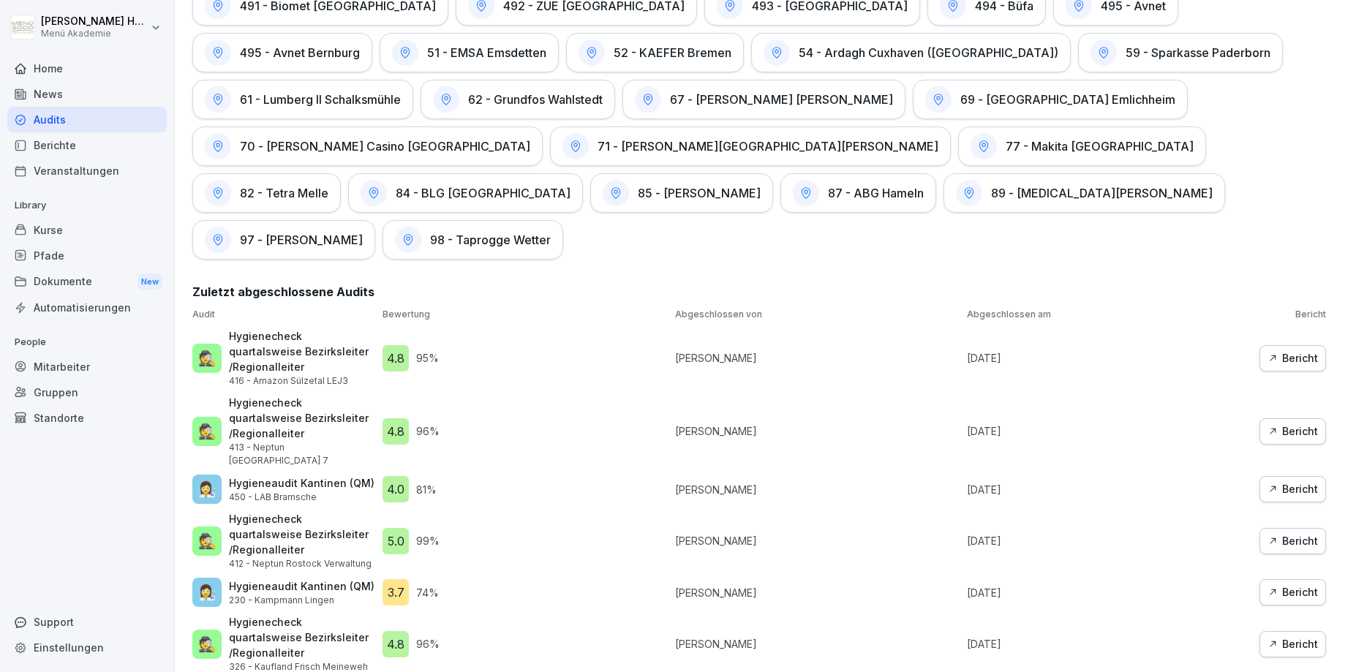
drag, startPoint x: 440, startPoint y: 493, endPoint x: 416, endPoint y: 455, distance: 45.0
drag, startPoint x: 437, startPoint y: 500, endPoint x: 417, endPoint y: 460, distance: 44.2
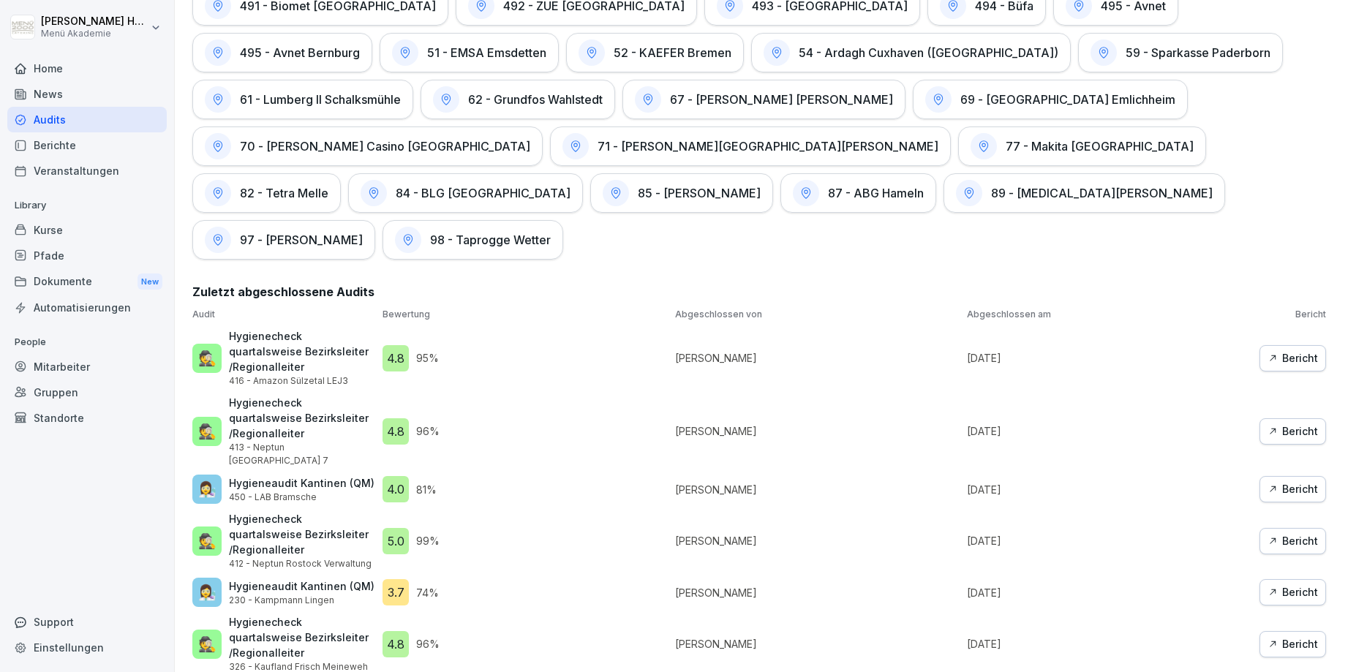
drag, startPoint x: 418, startPoint y: 456, endPoint x: 444, endPoint y: 491, distance: 42.9
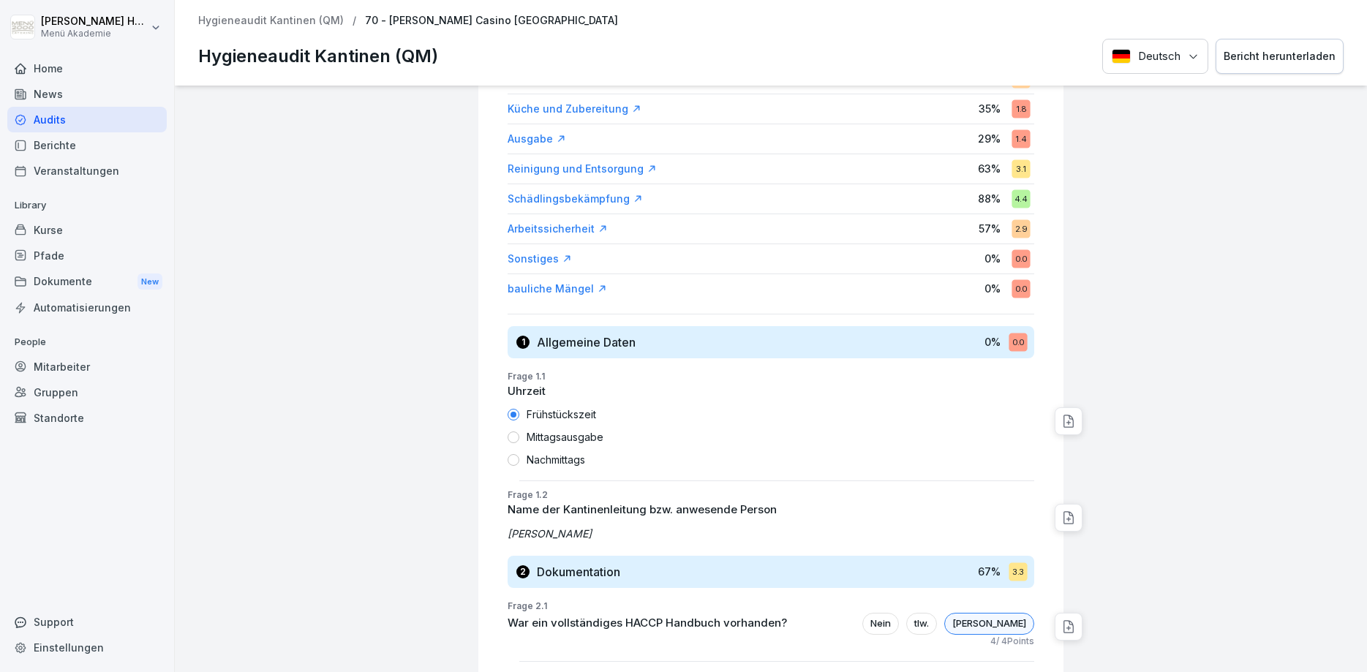
scroll to position [439, 0]
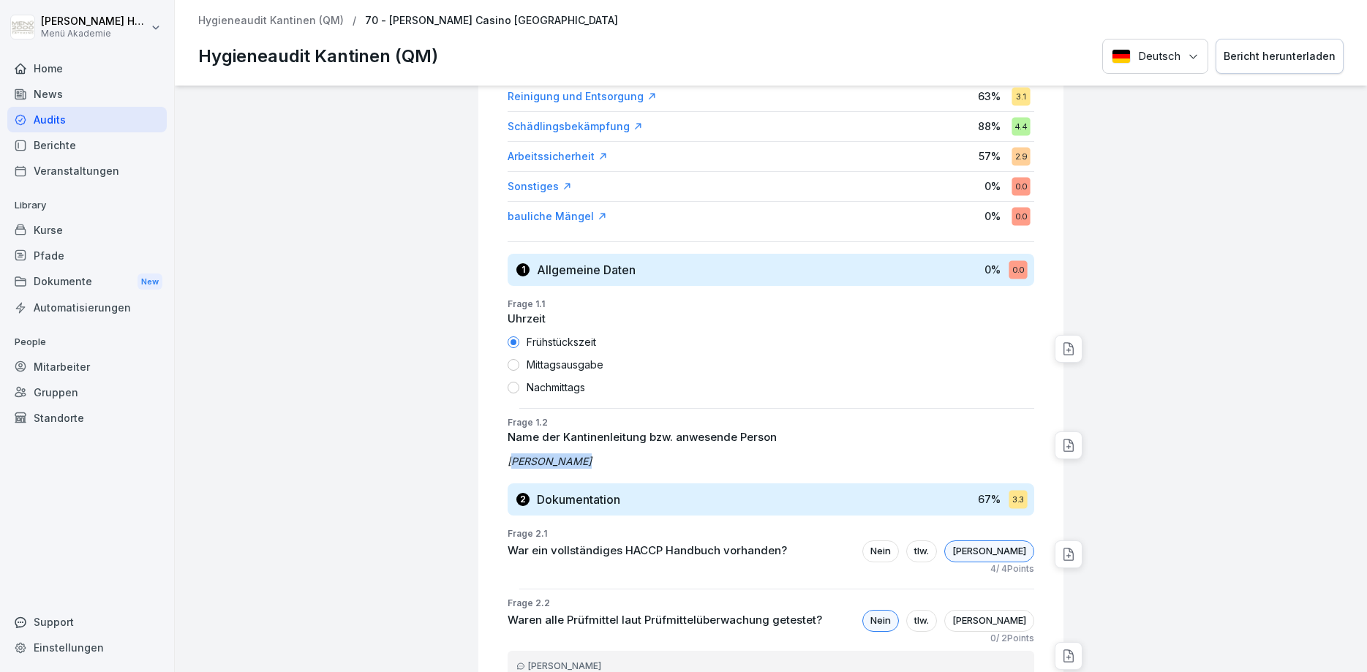
drag, startPoint x: 577, startPoint y: 464, endPoint x: 516, endPoint y: 467, distance: 61.5
click at [516, 467] on p "[PERSON_NAME]" at bounding box center [771, 460] width 527 height 15
click at [504, 467] on div "Frage 1.2 Name der Kantinenleitung bzw. anwesende Person [PERSON_NAME]" at bounding box center [776, 445] width 573 height 59
drag, startPoint x: 540, startPoint y: 461, endPoint x: 573, endPoint y: 462, distance: 32.9
click at [573, 462] on p "[PERSON_NAME]" at bounding box center [771, 460] width 527 height 15
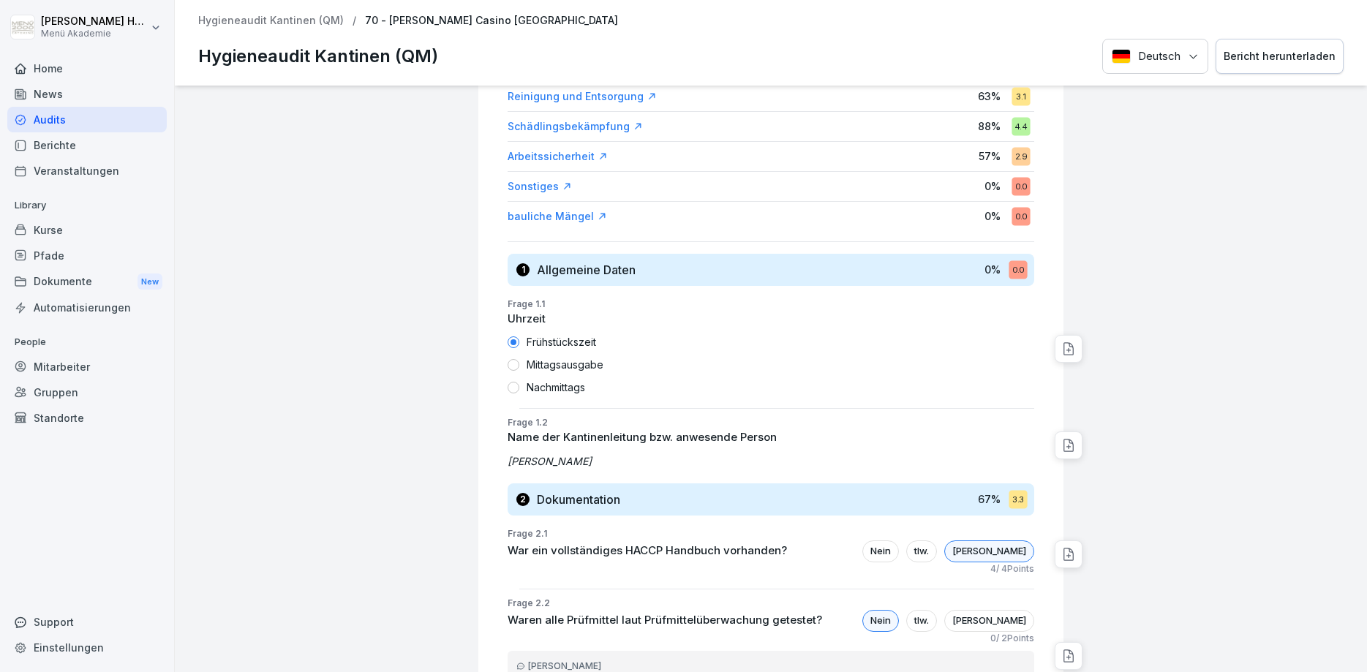
click at [579, 462] on p "[PERSON_NAME]" at bounding box center [771, 460] width 527 height 15
drag, startPoint x: 572, startPoint y: 462, endPoint x: 545, endPoint y: 460, distance: 27.1
click at [545, 460] on p "[PERSON_NAME]" at bounding box center [771, 460] width 527 height 15
drag, startPoint x: 578, startPoint y: 459, endPoint x: 540, endPoint y: 462, distance: 37.4
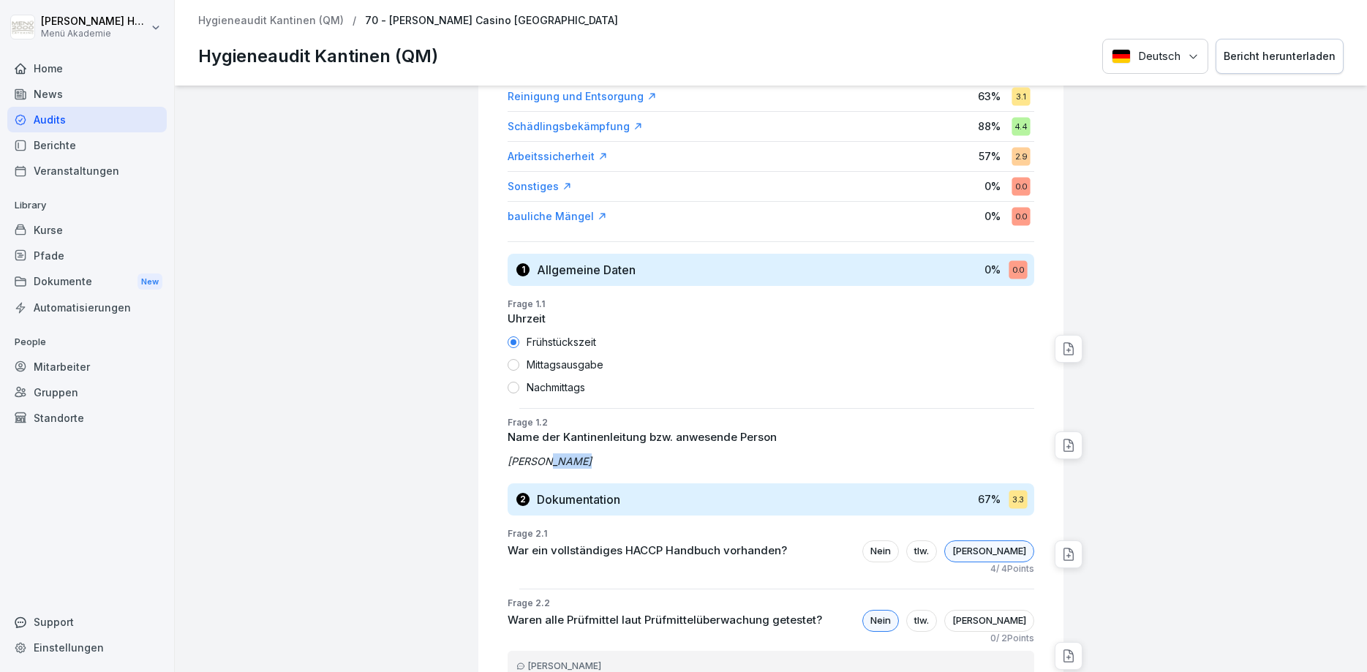
click at [540, 462] on p "[PERSON_NAME]" at bounding box center [771, 460] width 527 height 15
drag, startPoint x: 546, startPoint y: 463, endPoint x: 572, endPoint y: 462, distance: 25.6
click at [572, 462] on p "[PERSON_NAME]" at bounding box center [771, 460] width 527 height 15
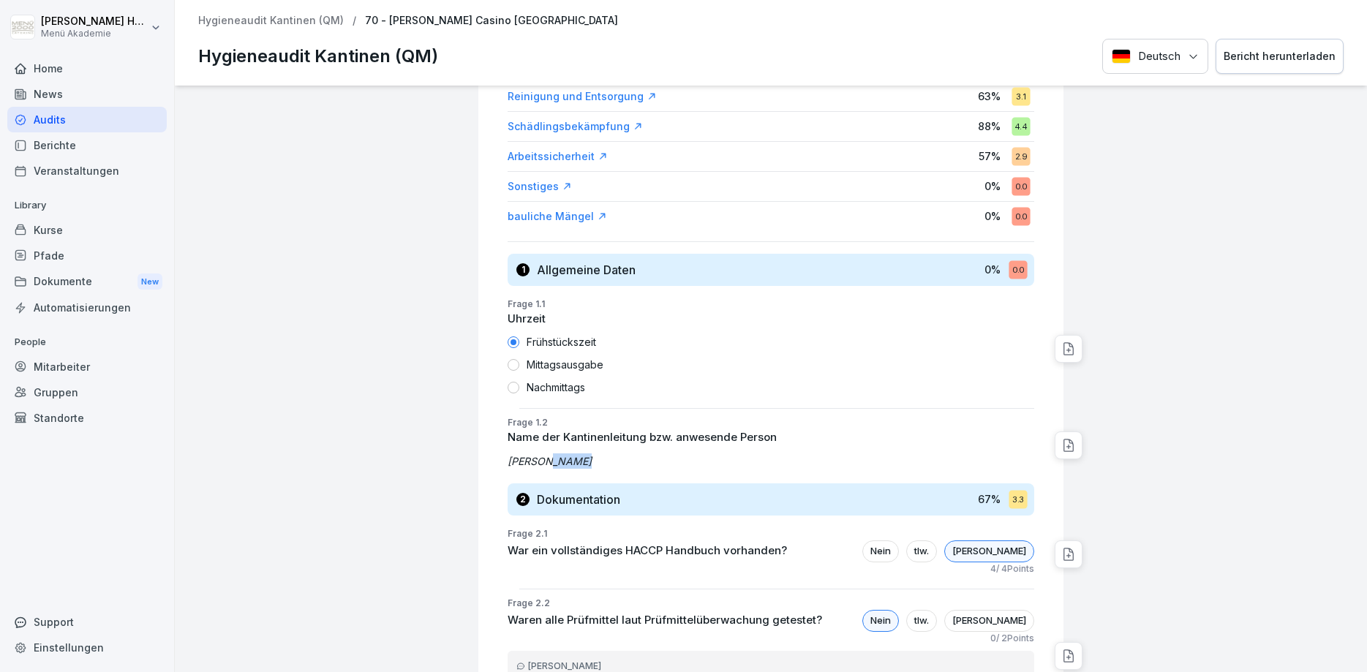
drag, startPoint x: 572, startPoint y: 462, endPoint x: 552, endPoint y: 460, distance: 19.9
click at [552, 460] on p "[PERSON_NAME]" at bounding box center [771, 460] width 527 height 15
drag, startPoint x: 544, startPoint y: 460, endPoint x: 568, endPoint y: 463, distance: 23.6
click at [568, 463] on p "[PERSON_NAME]" at bounding box center [771, 460] width 527 height 15
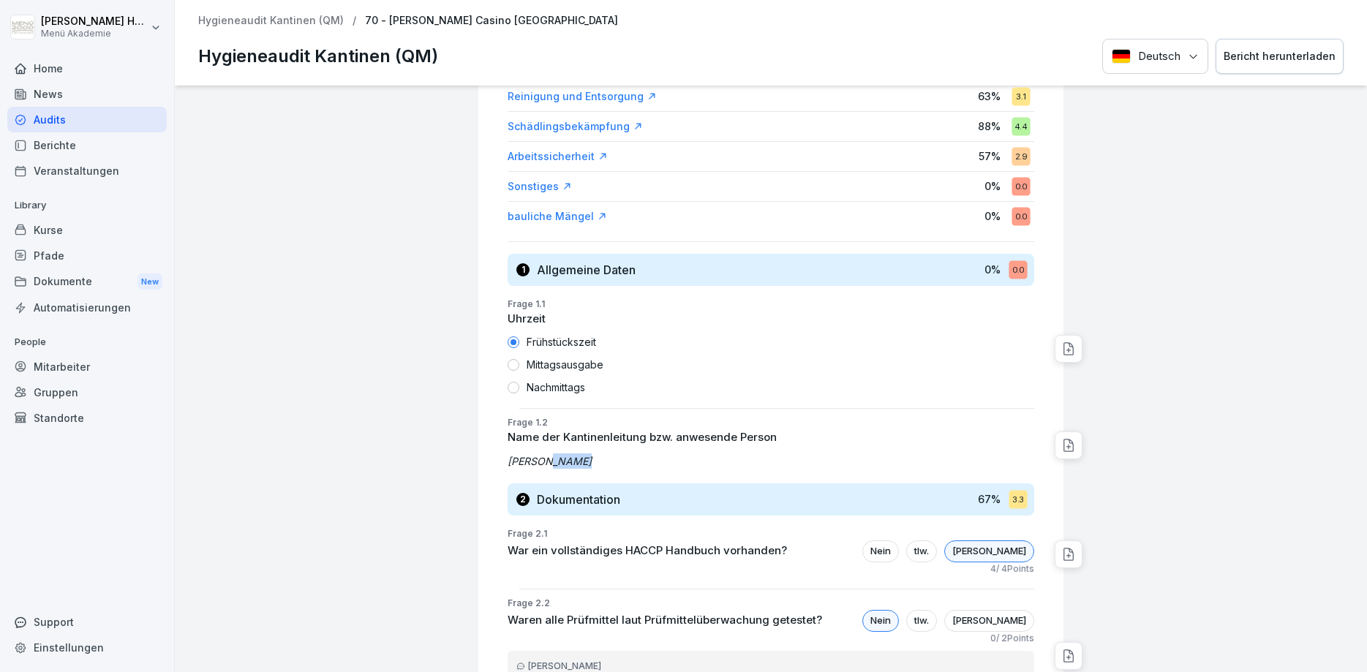
drag, startPoint x: 573, startPoint y: 461, endPoint x: 542, endPoint y: 461, distance: 31.4
click at [542, 461] on p "[PERSON_NAME]" at bounding box center [771, 460] width 527 height 15
drag, startPoint x: 504, startPoint y: 461, endPoint x: 573, endPoint y: 465, distance: 68.9
click at [573, 465] on div "Frage 1.2 Name der Kantinenleitung bzw. anwesende Person [PERSON_NAME]" at bounding box center [776, 445] width 573 height 59
click at [576, 465] on p "[PERSON_NAME]" at bounding box center [771, 460] width 527 height 15
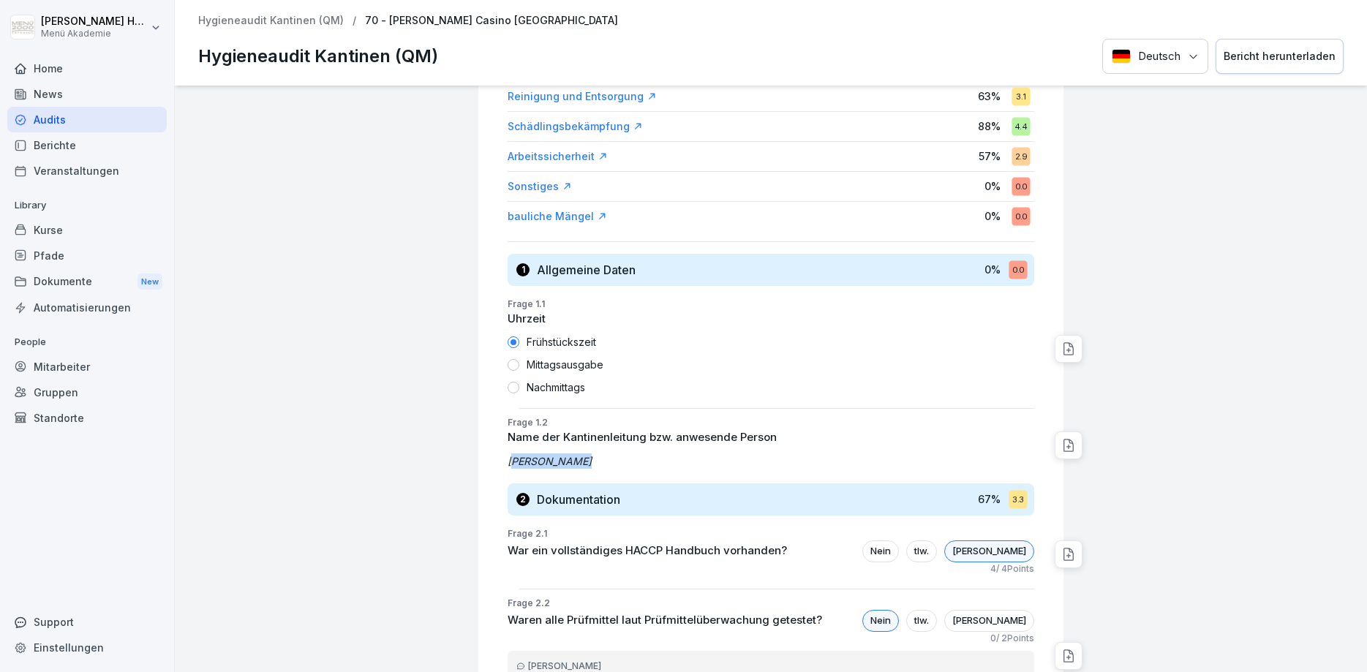
drag, startPoint x: 573, startPoint y: 461, endPoint x: 513, endPoint y: 461, distance: 60.7
click at [513, 461] on p "[PERSON_NAME]" at bounding box center [771, 460] width 527 height 15
drag, startPoint x: 508, startPoint y: 461, endPoint x: 570, endPoint y: 465, distance: 62.3
click at [570, 465] on p "[PERSON_NAME]" at bounding box center [771, 460] width 527 height 15
click at [583, 470] on div "Frage 1.2 Name der Kantinenleitung bzw. anwesende Person [PERSON_NAME]" at bounding box center [776, 445] width 573 height 59
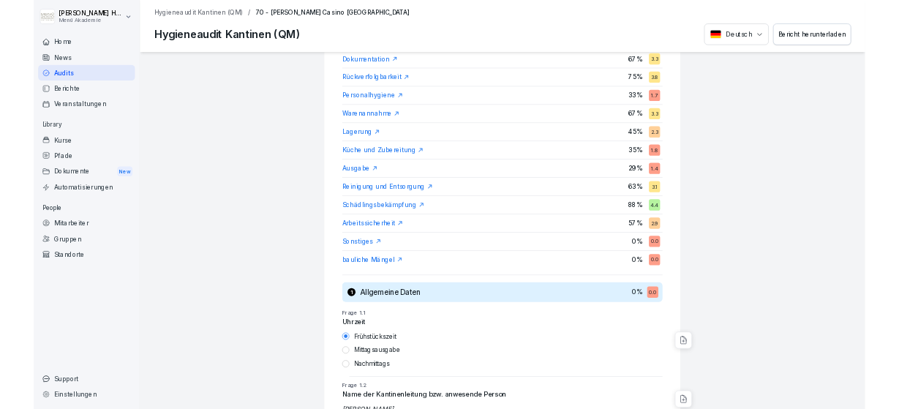
scroll to position [0, 0]
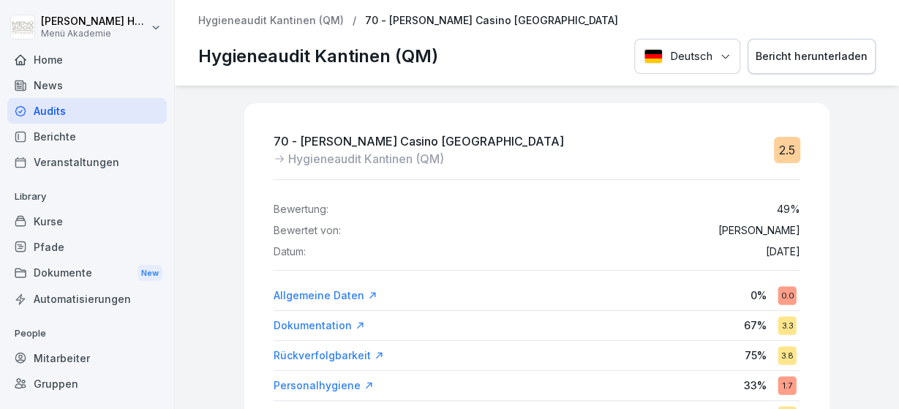
click at [279, 20] on p "Hygieneaudit Kantinen (QM)" at bounding box center [271, 21] width 146 height 12
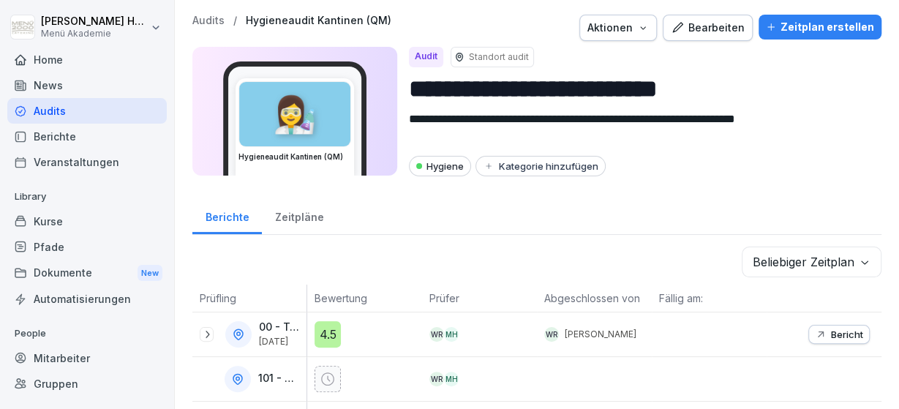
click at [56, 112] on div "Audits" at bounding box center [86, 111] width 159 height 26
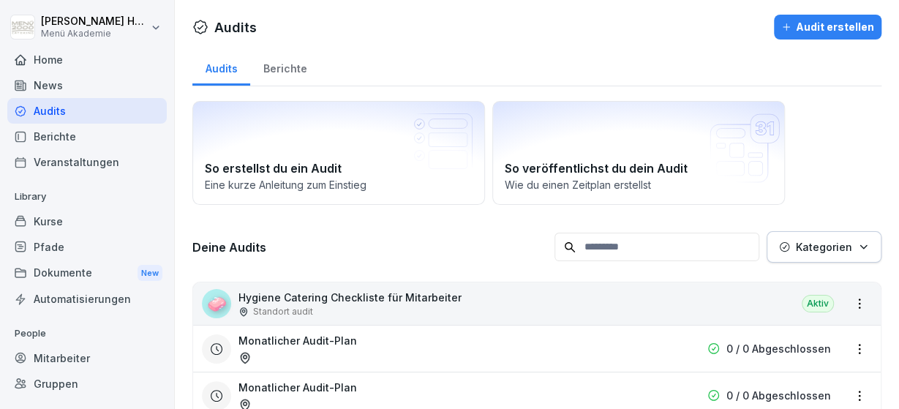
click at [56, 110] on div "Audits" at bounding box center [86, 111] width 159 height 26
click at [290, 64] on div "Berichte" at bounding box center [284, 66] width 69 height 37
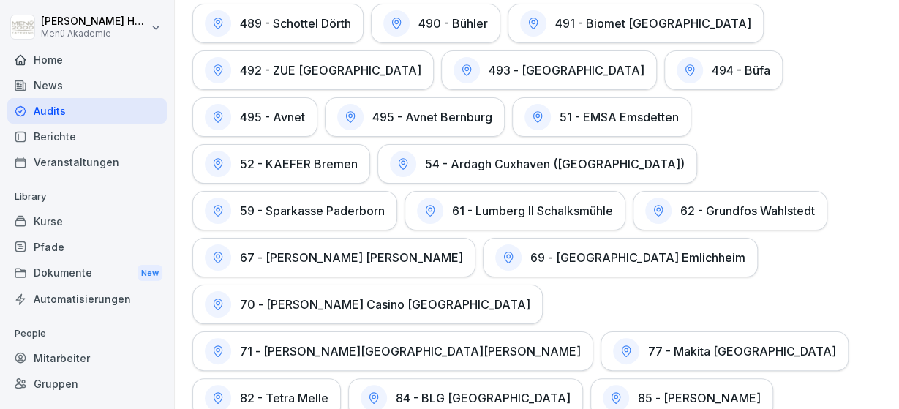
scroll to position [5040, 0]
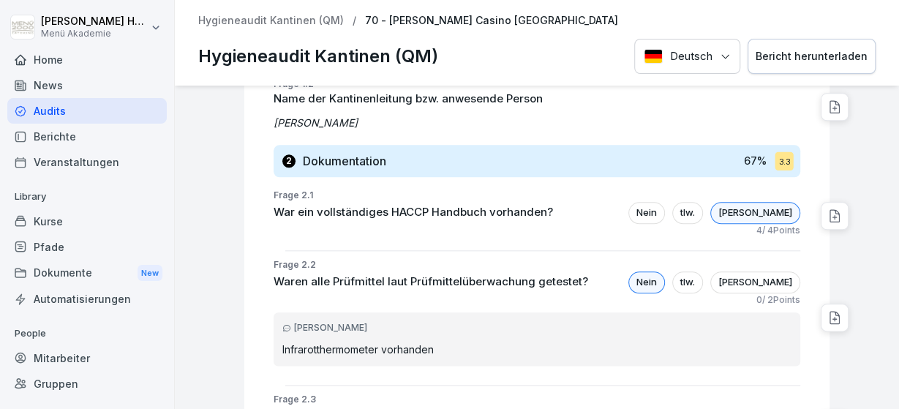
scroll to position [926, 0]
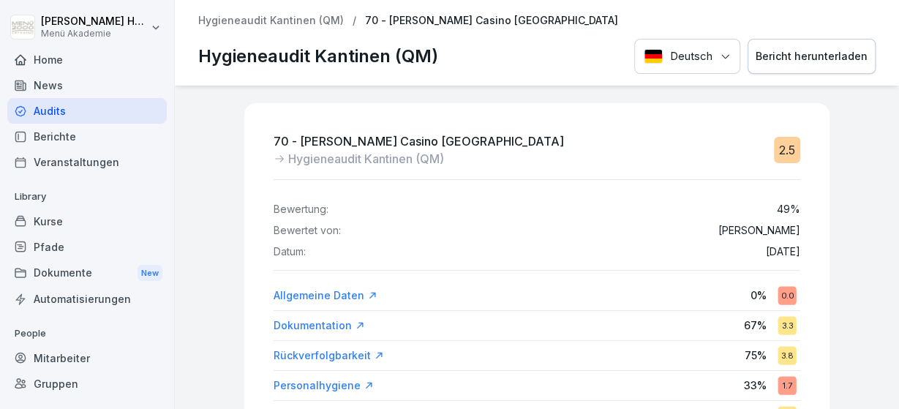
click at [53, 359] on div "Mitarbeiter" at bounding box center [86, 358] width 159 height 26
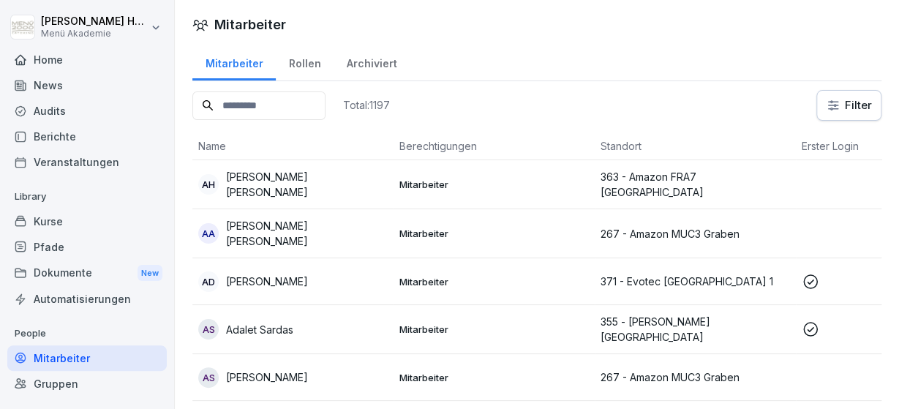
click at [301, 105] on input at bounding box center [258, 105] width 133 height 29
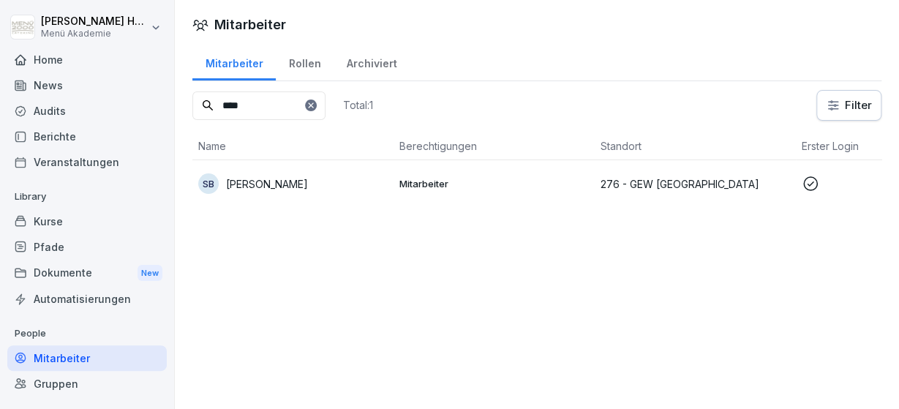
type input "****"
click at [465, 181] on p "Mitarbeiter" at bounding box center [493, 183] width 189 height 13
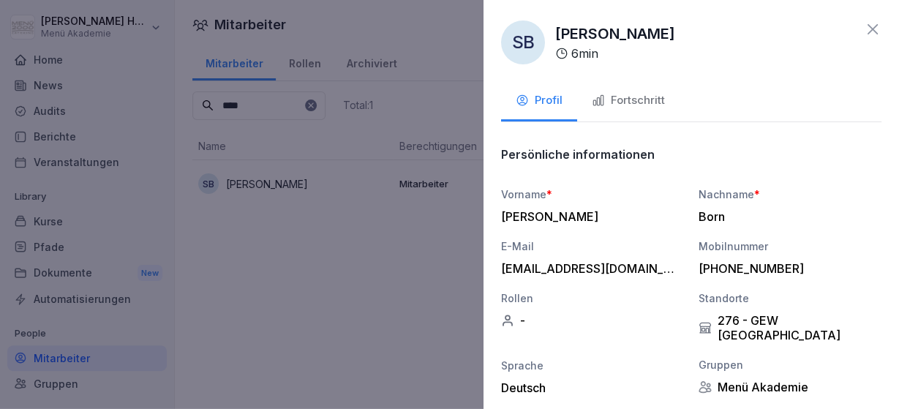
click at [650, 95] on div "Fortschritt" at bounding box center [628, 100] width 73 height 17
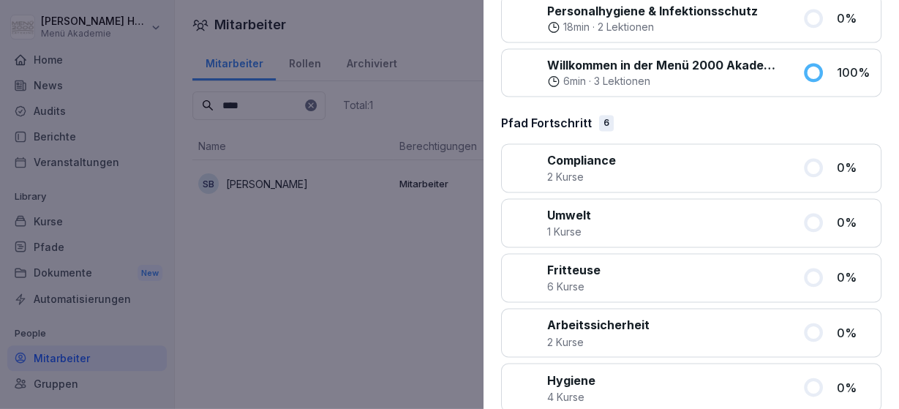
scroll to position [1078, 0]
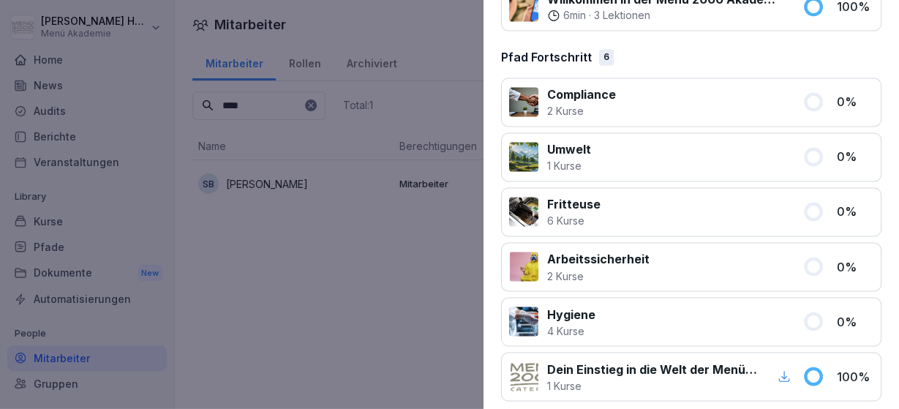
click at [397, 236] on div at bounding box center [449, 204] width 899 height 409
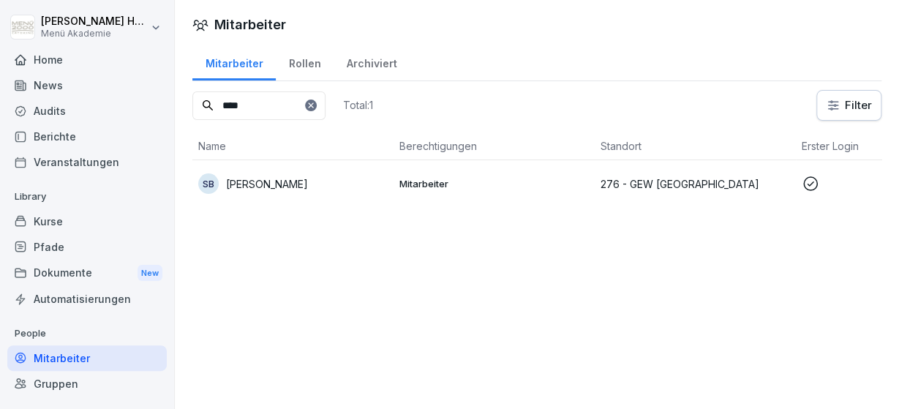
click at [62, 110] on div "Audits" at bounding box center [86, 111] width 159 height 26
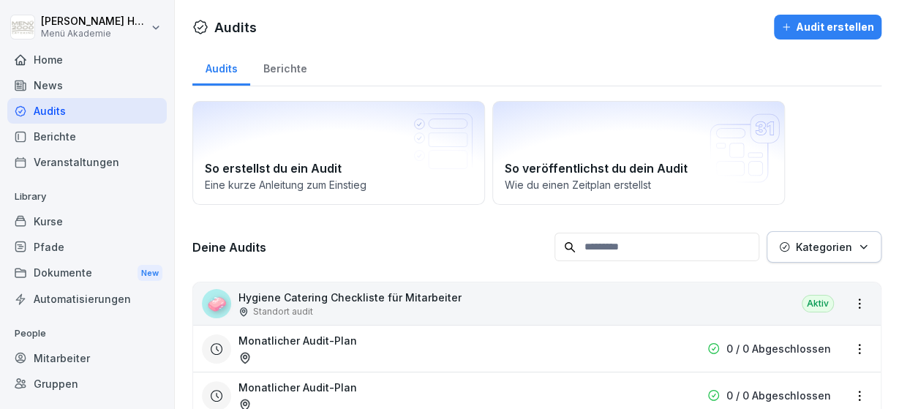
click at [274, 62] on div "Berichte" at bounding box center [284, 66] width 69 height 37
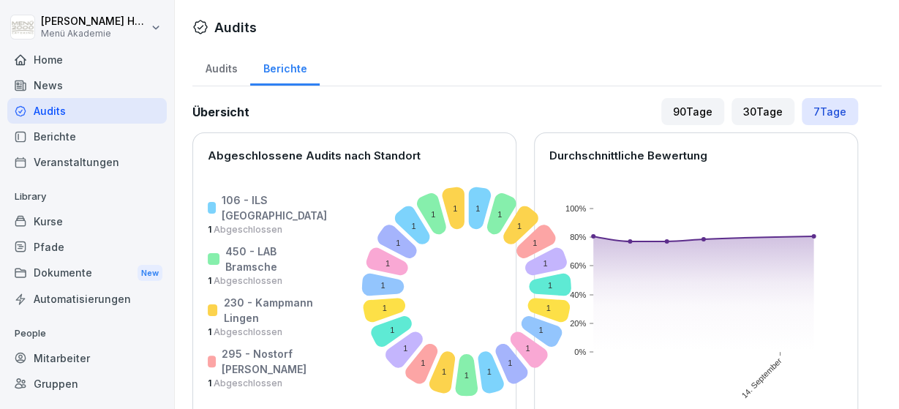
click at [226, 75] on div "Audits" at bounding box center [221, 66] width 58 height 37
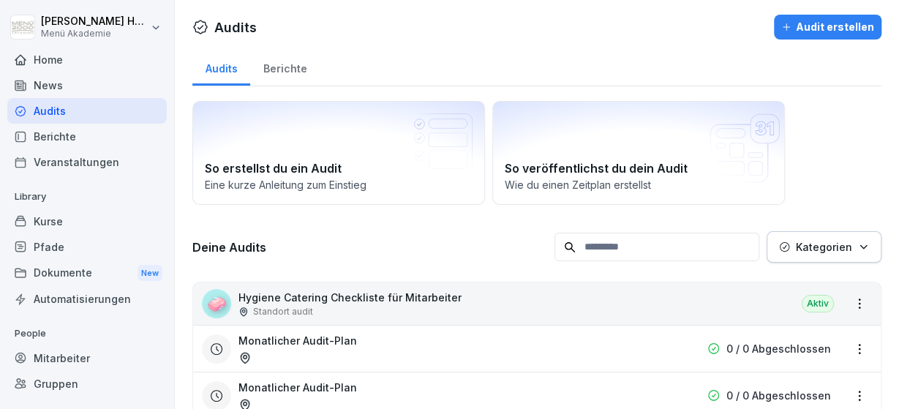
click at [290, 64] on div "Berichte" at bounding box center [284, 66] width 69 height 37
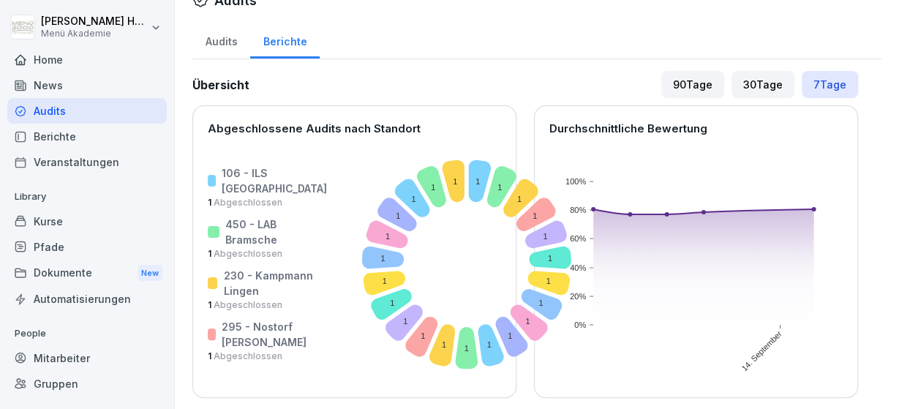
scroll to position [20, 0]
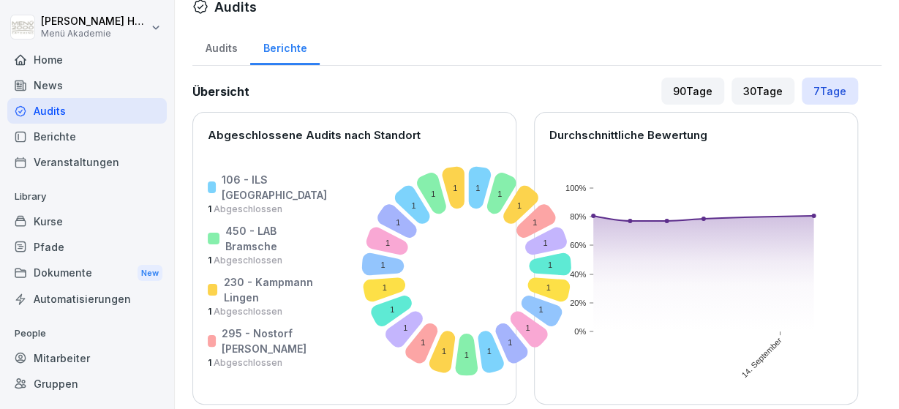
click at [690, 83] on div "90 Tage" at bounding box center [692, 91] width 63 height 27
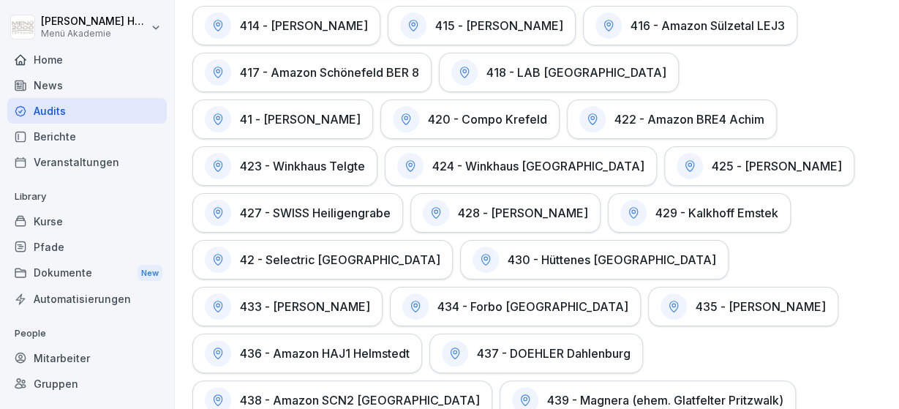
scroll to position [3632, 0]
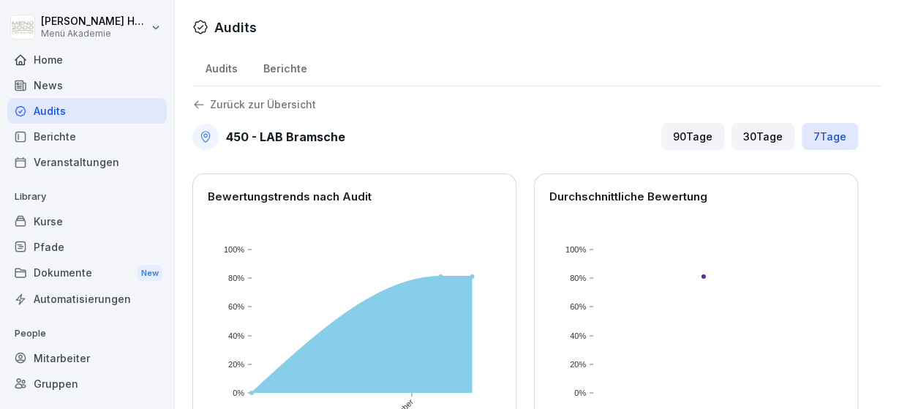
click at [717, 135] on div "90 Tage" at bounding box center [692, 136] width 63 height 27
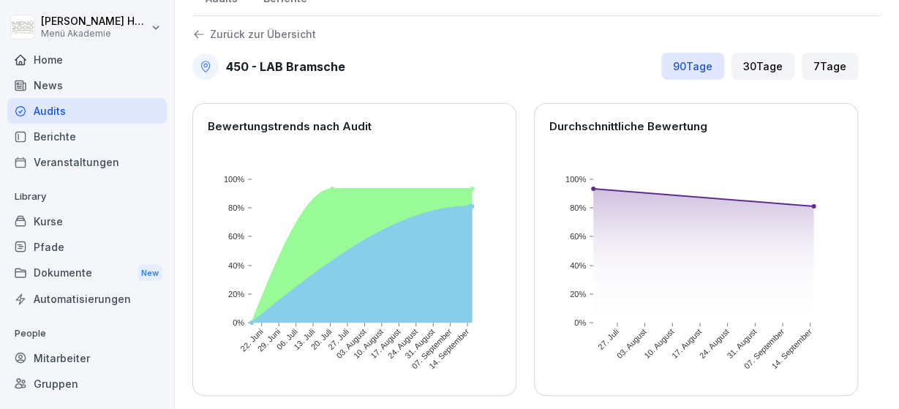
scroll to position [67, 0]
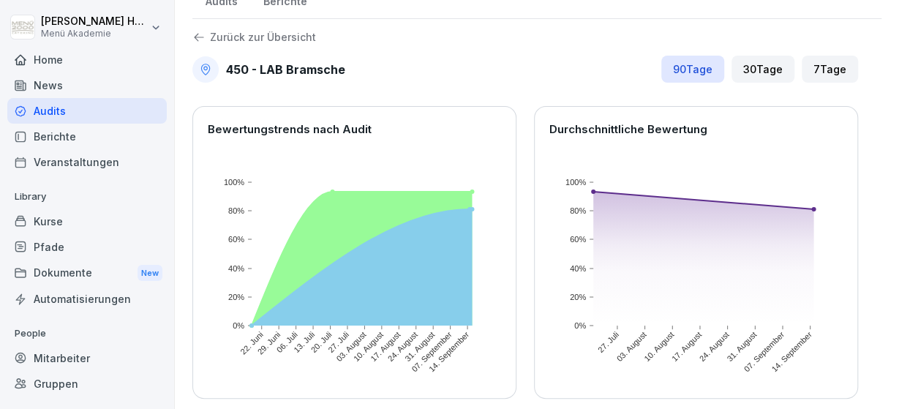
click at [199, 40] on icon at bounding box center [198, 37] width 13 height 13
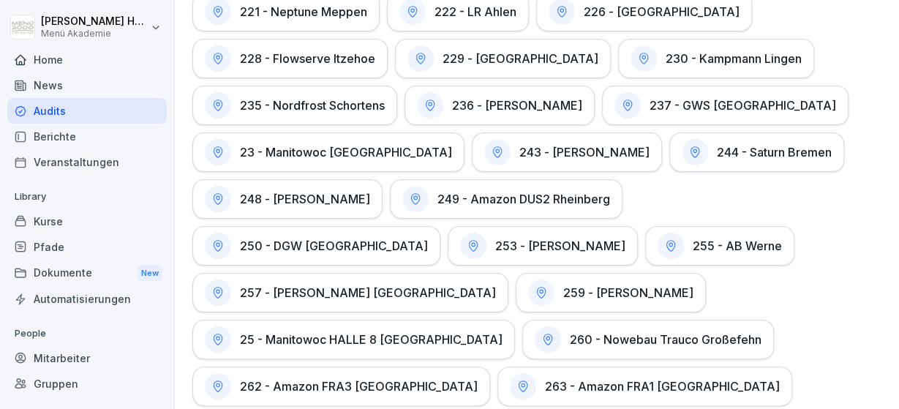
scroll to position [1353, 0]
click at [461, 332] on h1 "25 - Manitowoc HALLE 8 [GEOGRAPHIC_DATA]" at bounding box center [371, 339] width 263 height 15
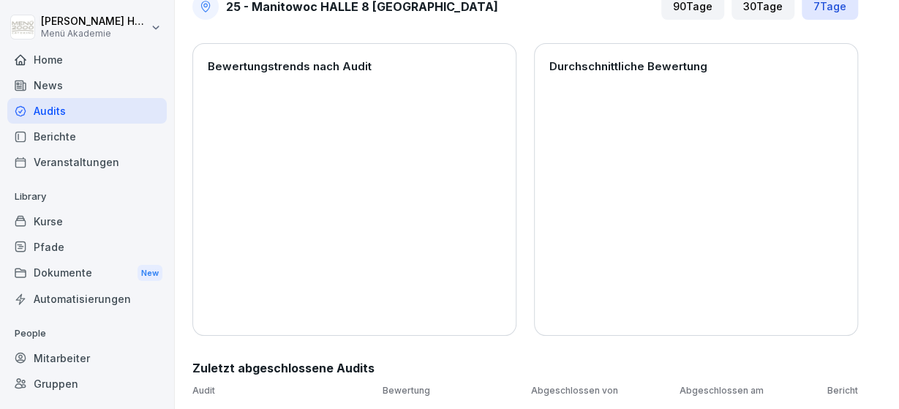
scroll to position [15, 0]
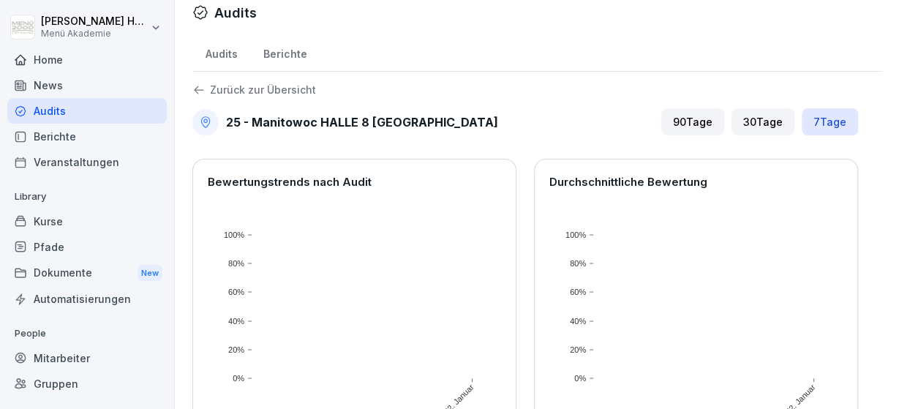
click at [743, 116] on div "30 Tage" at bounding box center [762, 121] width 63 height 27
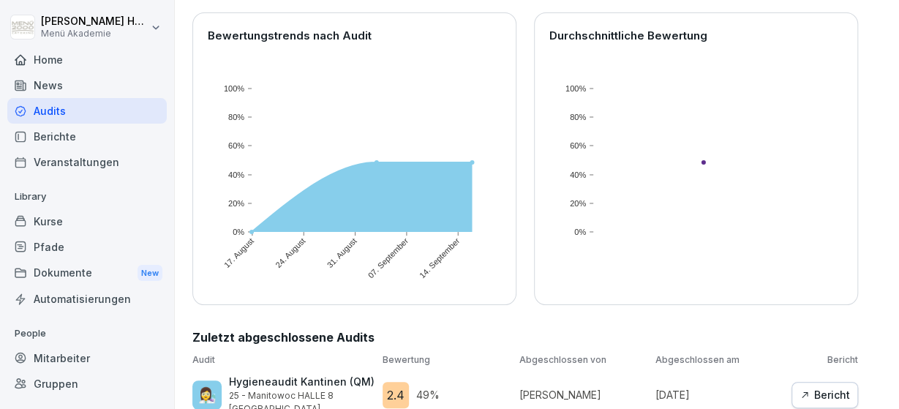
scroll to position [178, 0]
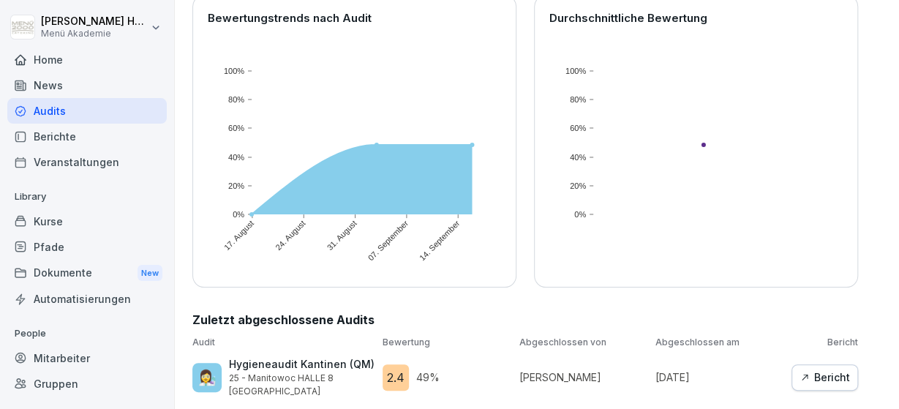
click at [814, 385] on button "Bericht" at bounding box center [824, 377] width 67 height 26
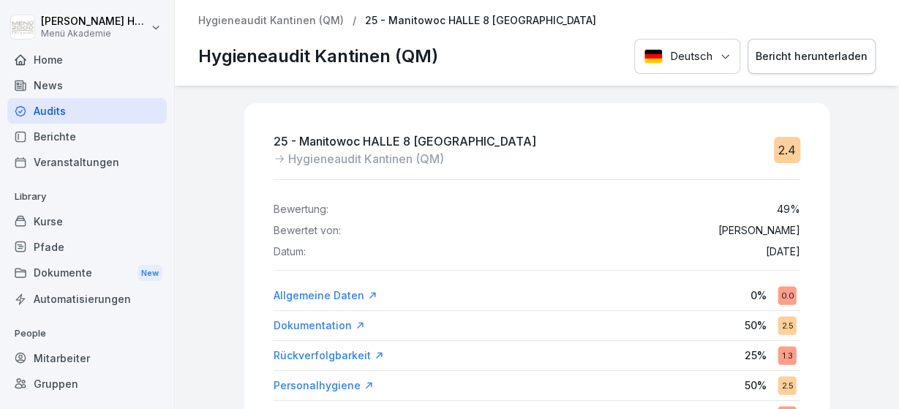
click at [788, 68] on button "Bericht herunterladen" at bounding box center [811, 57] width 128 height 36
